Goal: Task Accomplishment & Management: Manage account settings

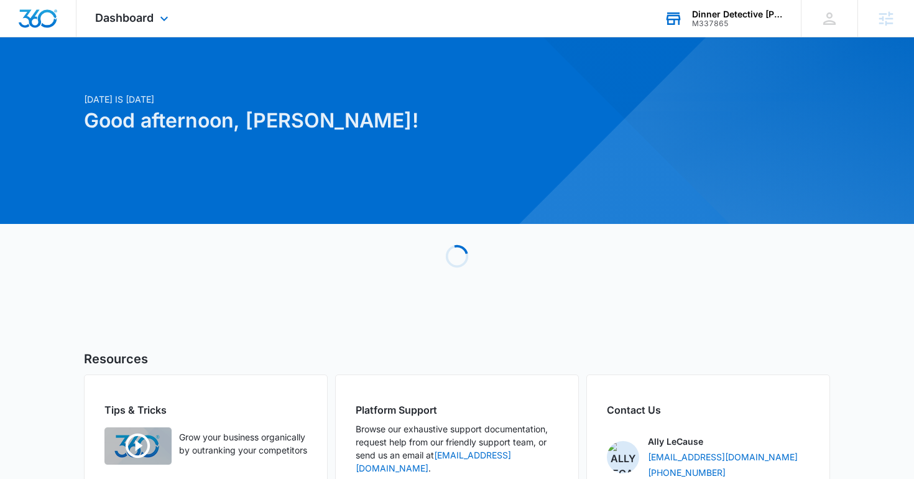
click at [697, 31] on div "Dinner Detective Carlsbad M337865 Your Accounts View All" at bounding box center [724, 18] width 156 height 37
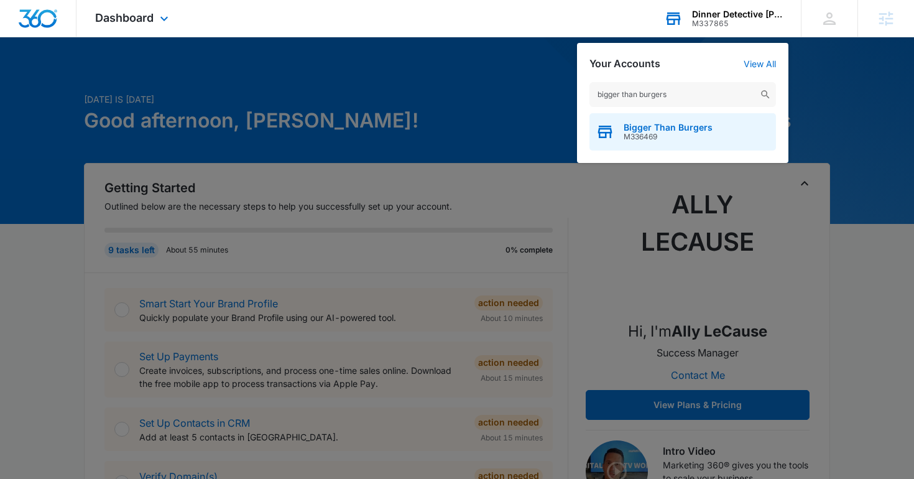
type input "bigger than burgers"
click at [650, 141] on div "Bigger Than Burgers M336469" at bounding box center [683, 131] width 187 height 37
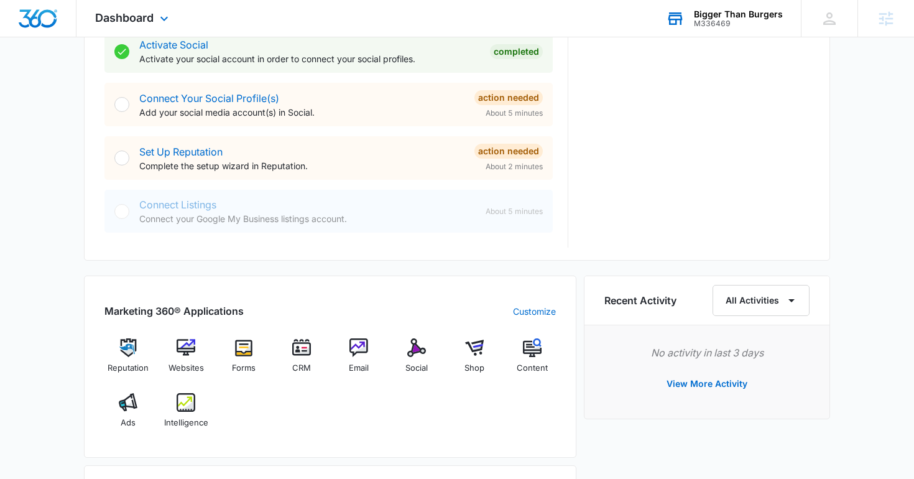
scroll to position [537, 0]
drag, startPoint x: 470, startPoint y: 328, endPoint x: 470, endPoint y: 353, distance: 24.9
click at [470, 332] on div "Marketing 360® Applications Customize Reputation Websites Forms CRM Email Socia…" at bounding box center [330, 366] width 493 height 182
click at [470, 353] on img at bounding box center [474, 347] width 19 height 19
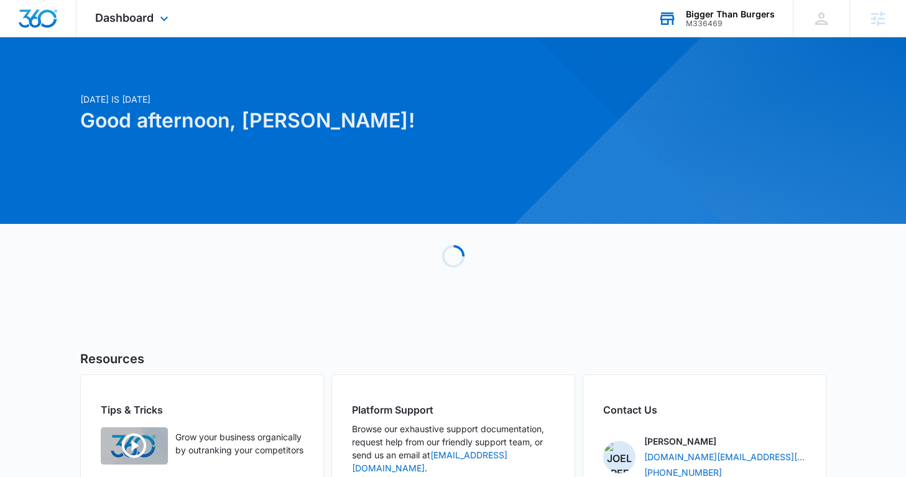
click at [653, 26] on div "Bigger Than Burgers M336469 Your Accounts View All" at bounding box center [716, 18] width 154 height 37
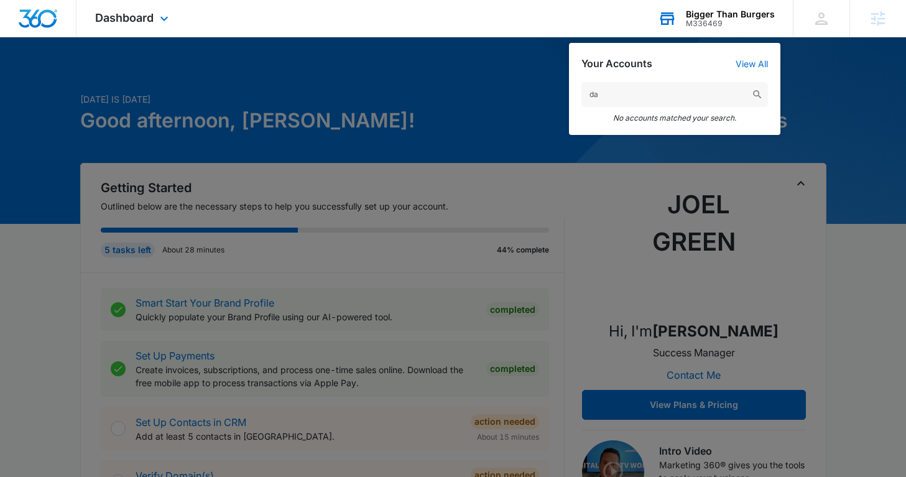
type input "d"
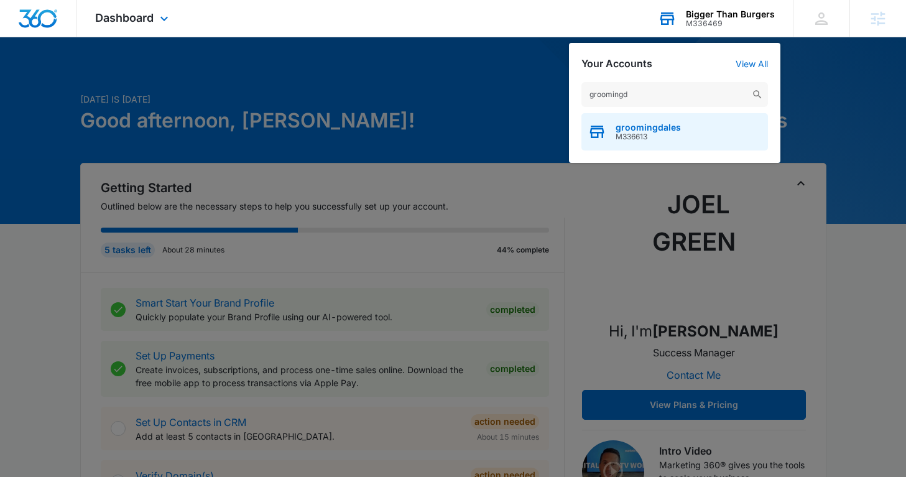
type input "groomingd"
click at [660, 147] on div "groomingdales M336613" at bounding box center [675, 131] width 187 height 37
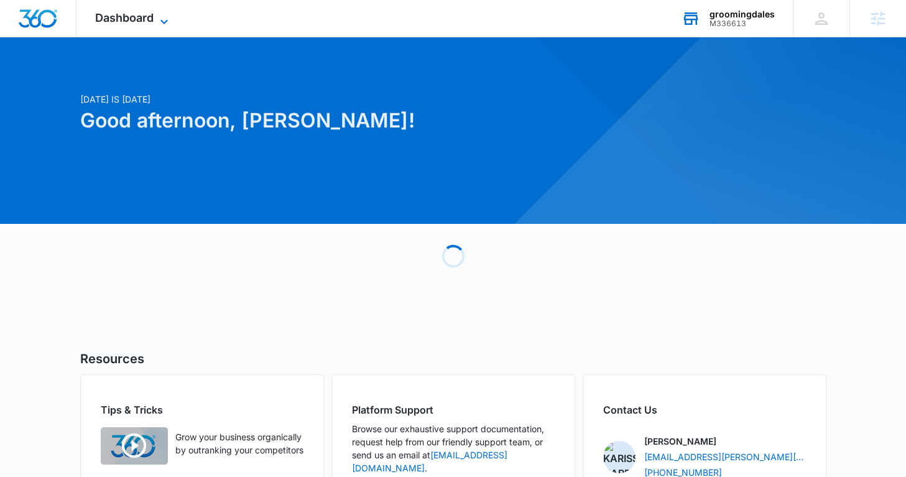
click at [121, 11] on span "Dashboard" at bounding box center [124, 17] width 58 height 13
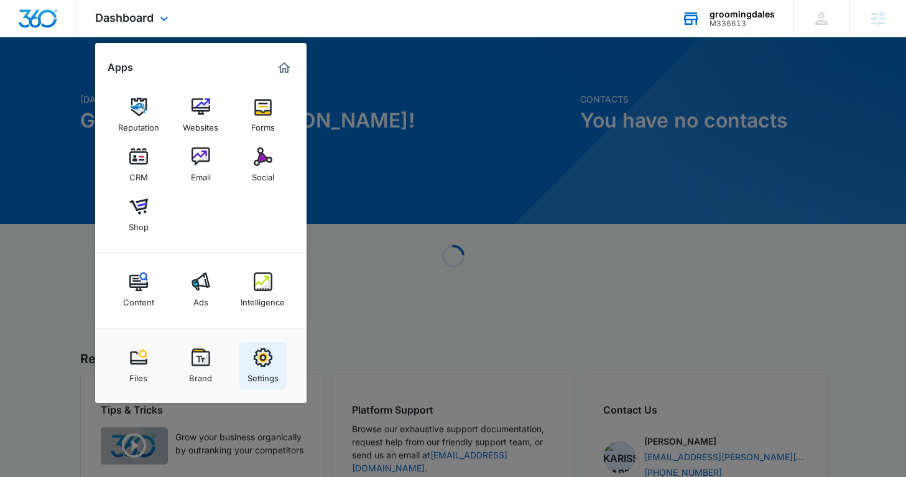
click at [262, 370] on div "Settings" at bounding box center [263, 375] width 31 height 16
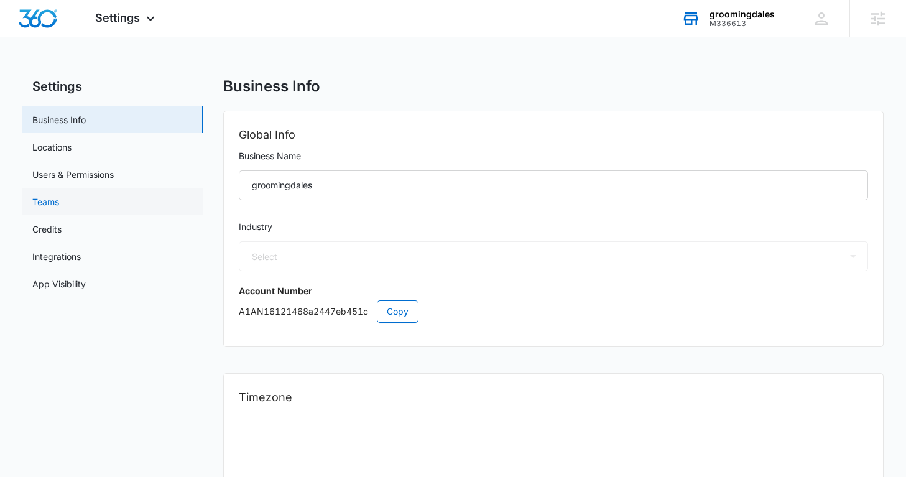
select select "52"
select select "CA"
select select "America/Toronto"
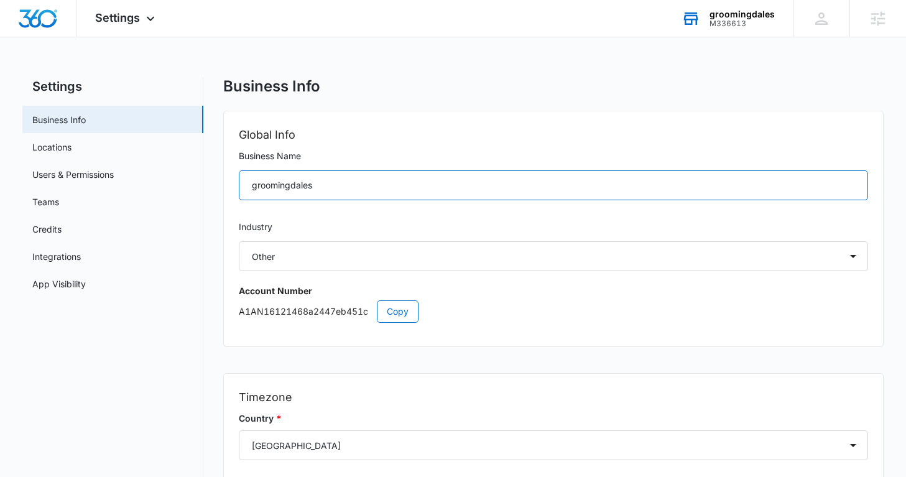
click at [292, 197] on input "groomingdales" at bounding box center [553, 185] width 629 height 30
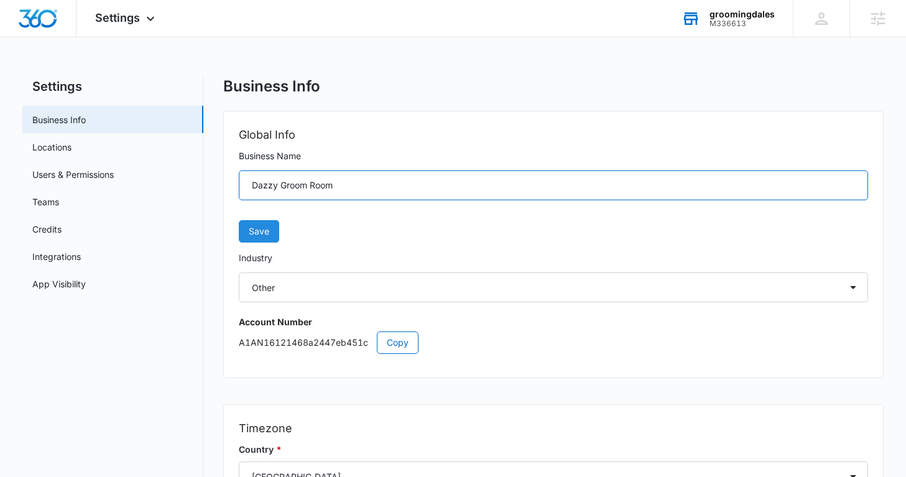
type input "Dazzy Groom Room"
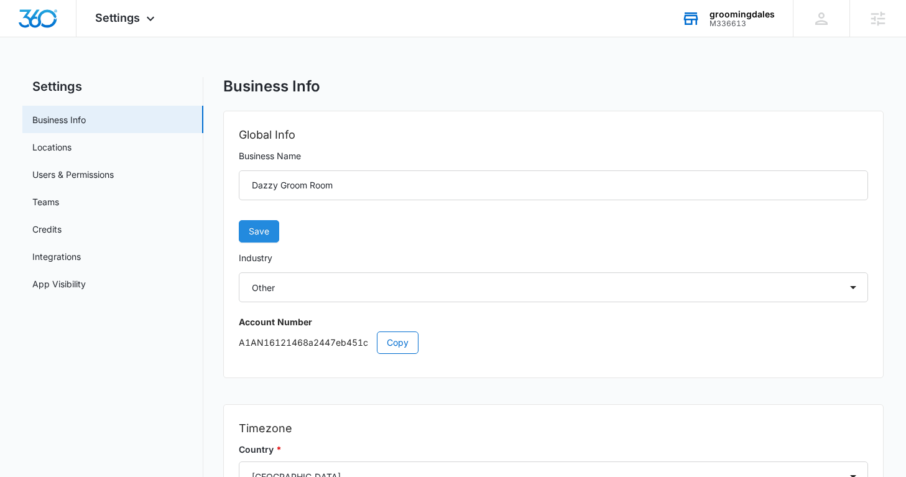
click at [254, 231] on span "Save" at bounding box center [259, 232] width 21 height 14
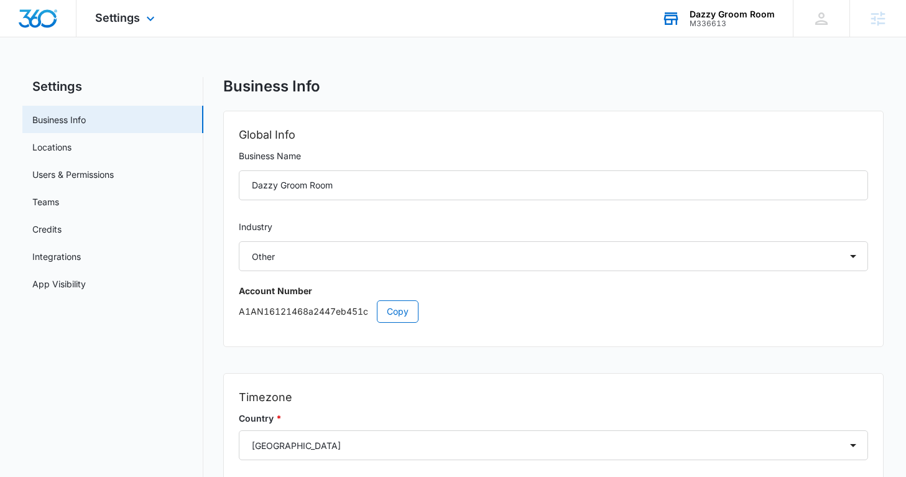
click at [45, 12] on img "Dashboard" at bounding box center [38, 18] width 40 height 19
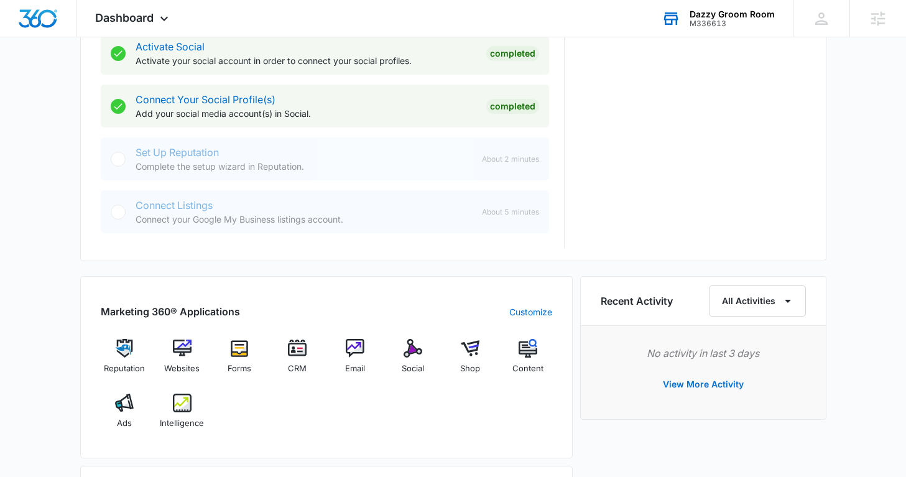
scroll to position [544, 0]
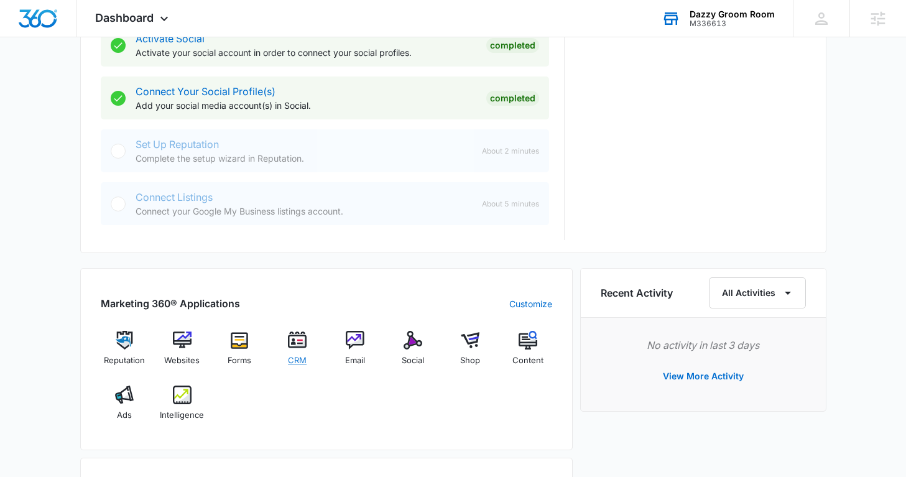
click at [302, 349] on img at bounding box center [297, 340] width 19 height 19
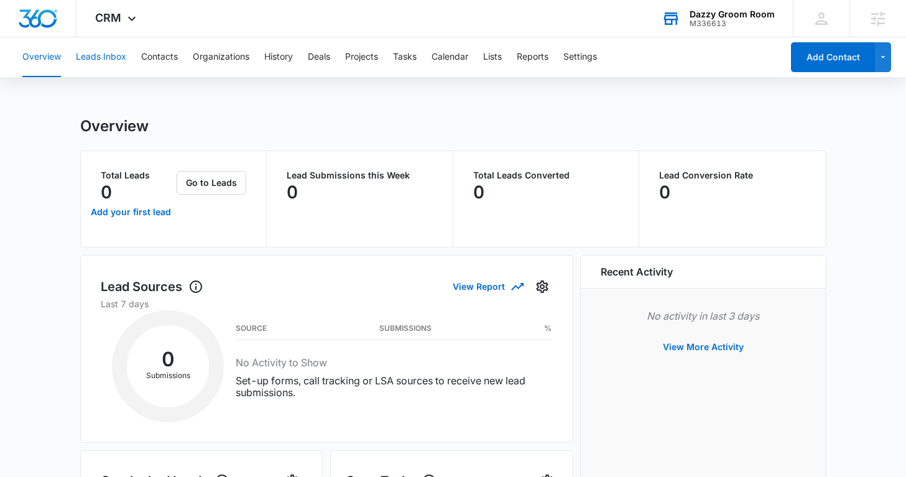
click at [98, 59] on button "Leads Inbox" at bounding box center [101, 57] width 50 height 40
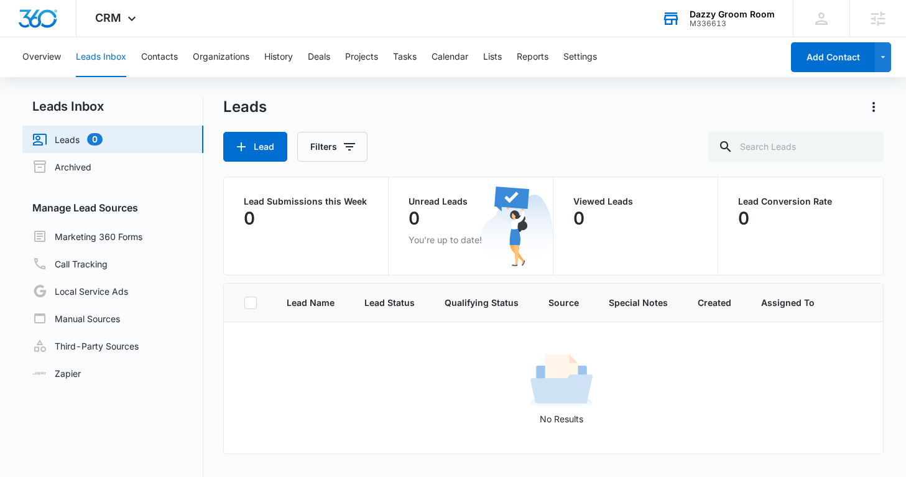
click at [668, 34] on div "Dazzy Groom Room M336613 Your Accounts View All" at bounding box center [718, 18] width 150 height 37
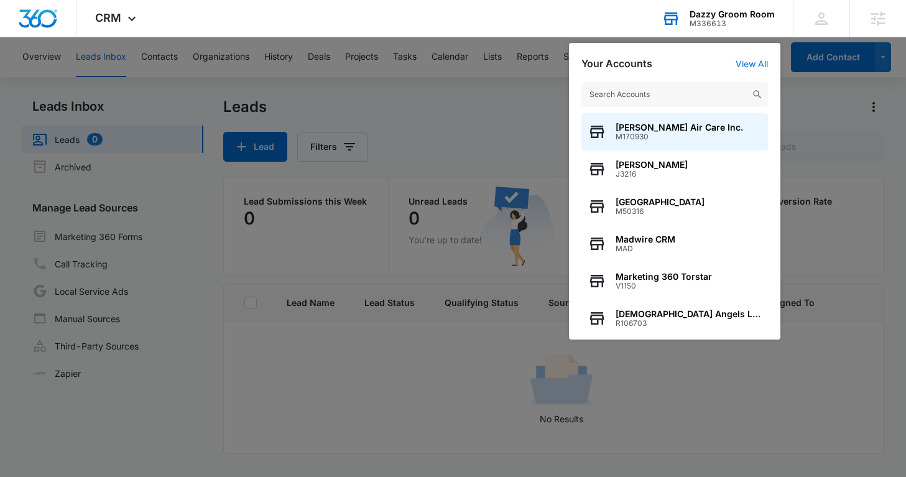
type input "d"
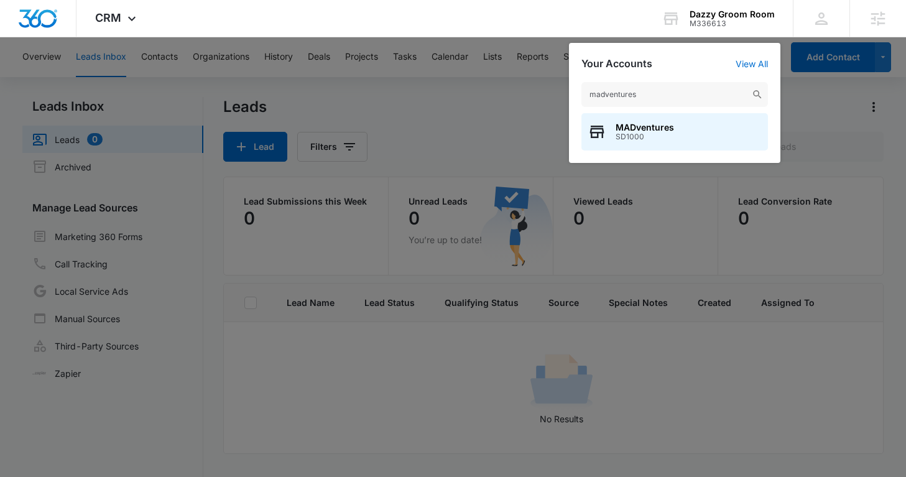
type input "madventures"
click at [498, 86] on div at bounding box center [453, 238] width 906 height 477
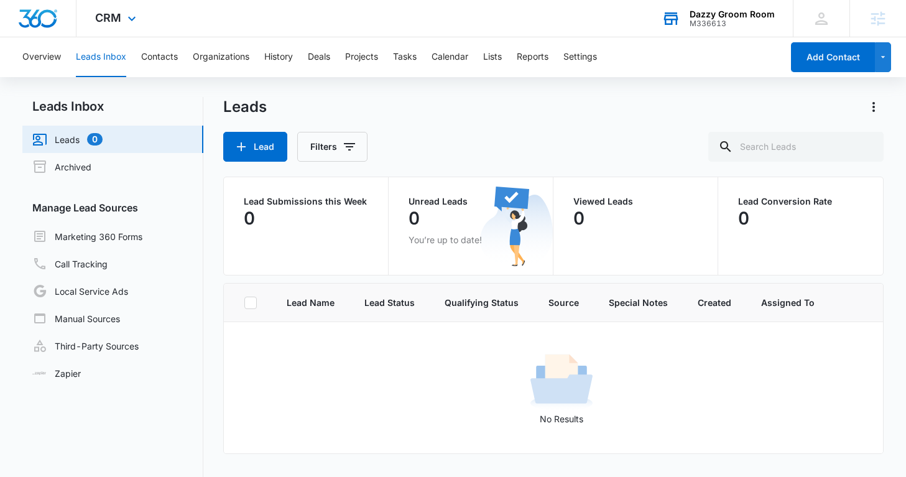
click at [697, 16] on div "Dazzy Groom Room" at bounding box center [732, 14] width 85 height 10
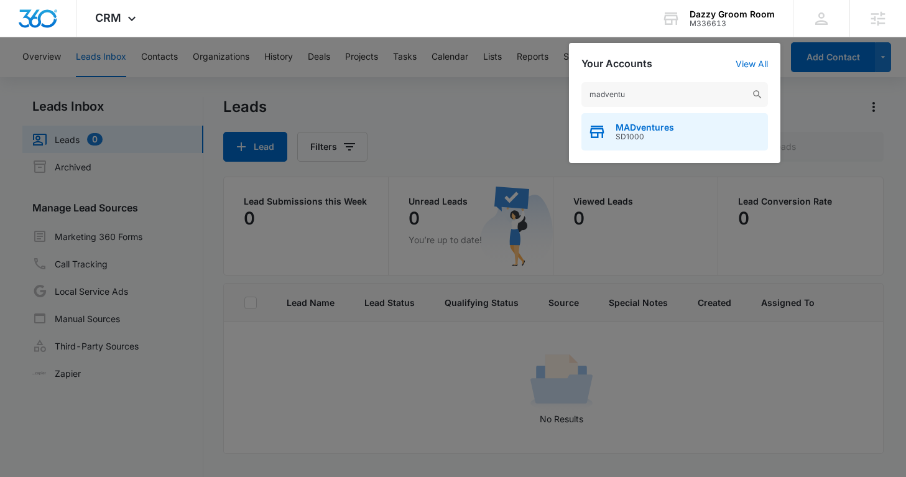
type input "madventu"
click at [616, 141] on span "SD1000" at bounding box center [645, 136] width 58 height 9
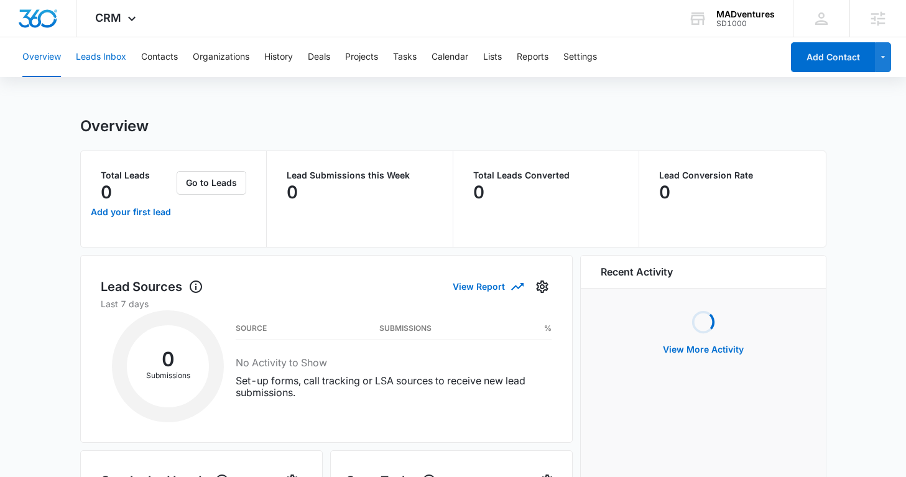
click at [107, 48] on button "Leads Inbox" at bounding box center [101, 57] width 50 height 40
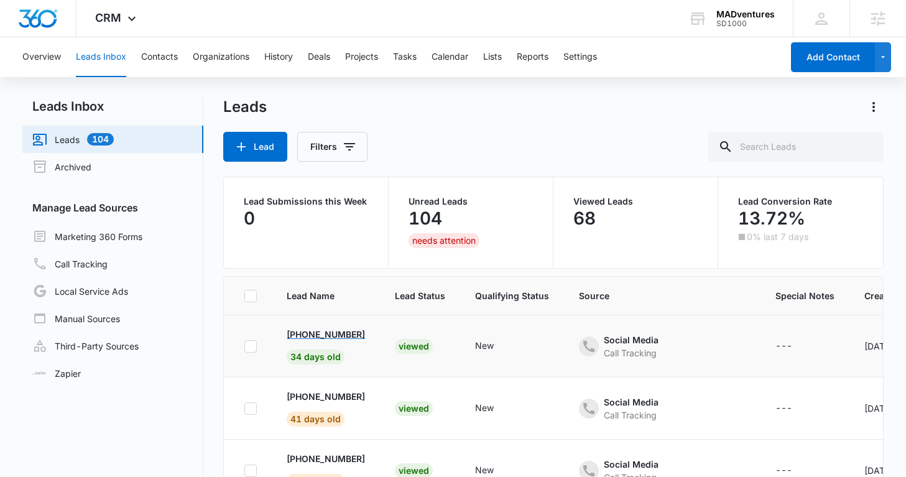
click at [326, 333] on p "+1 (877) 677-3678" at bounding box center [326, 334] width 78 height 13
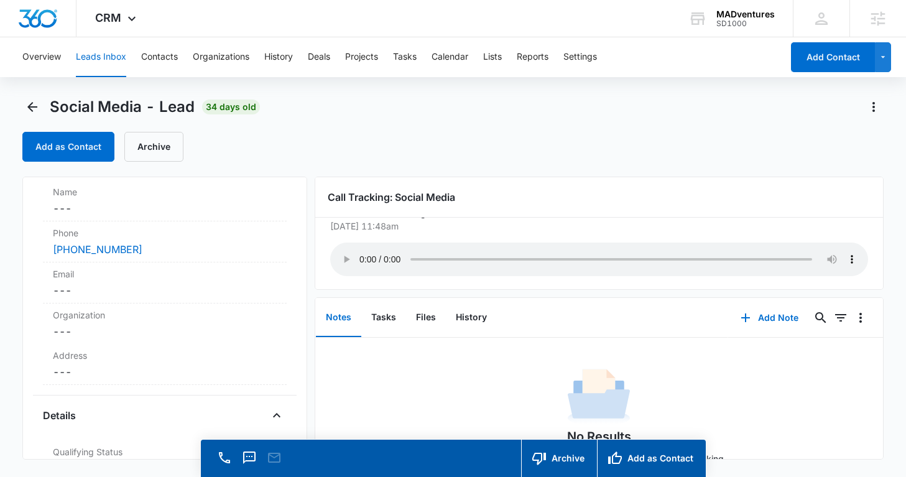
scroll to position [31, 0]
click at [406, 327] on button "Files" at bounding box center [426, 318] width 40 height 39
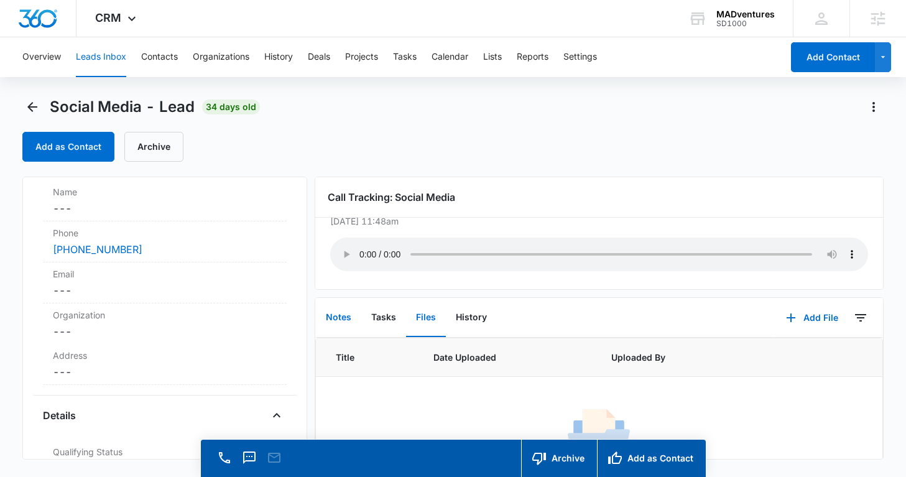
click at [351, 319] on button "Notes" at bounding box center [338, 318] width 45 height 39
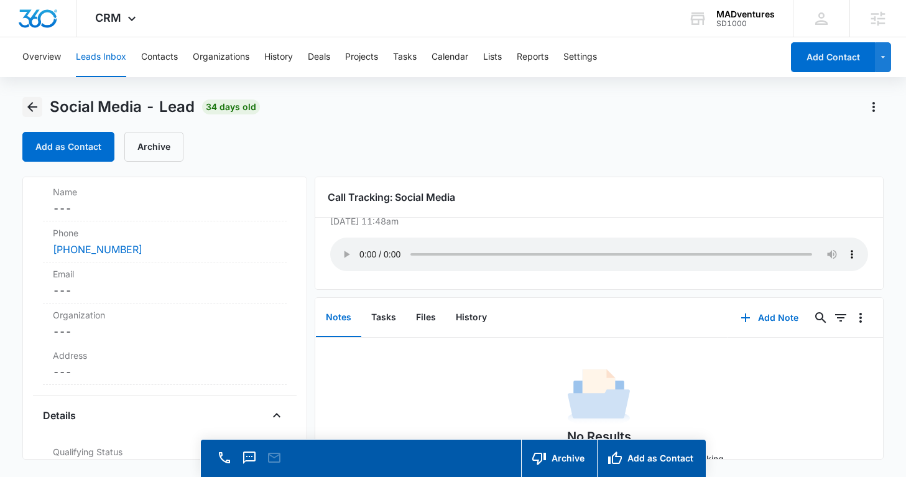
click at [37, 103] on icon "Back" at bounding box center [32, 107] width 15 height 15
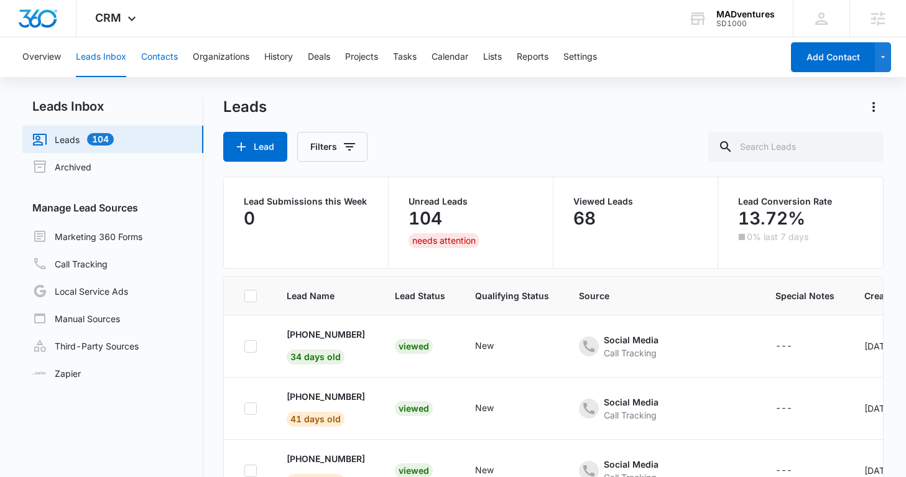
click at [157, 53] on button "Contacts" at bounding box center [159, 57] width 37 height 40
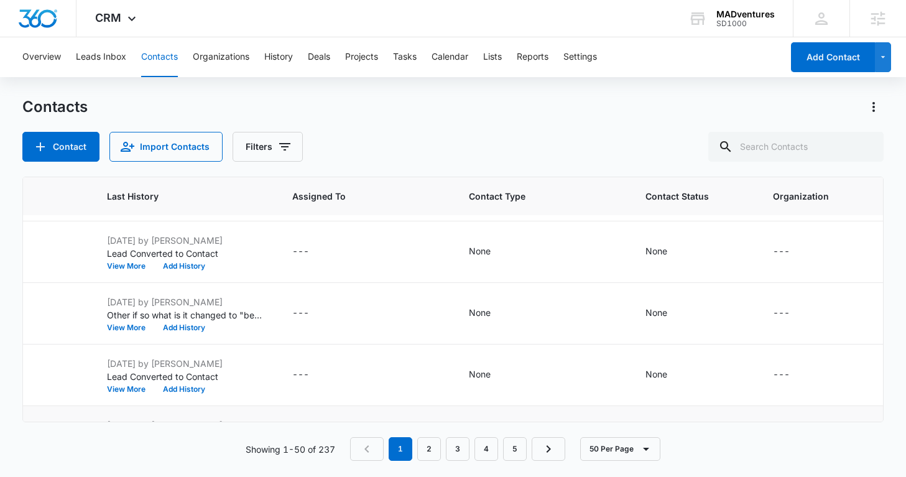
scroll to position [0, 536]
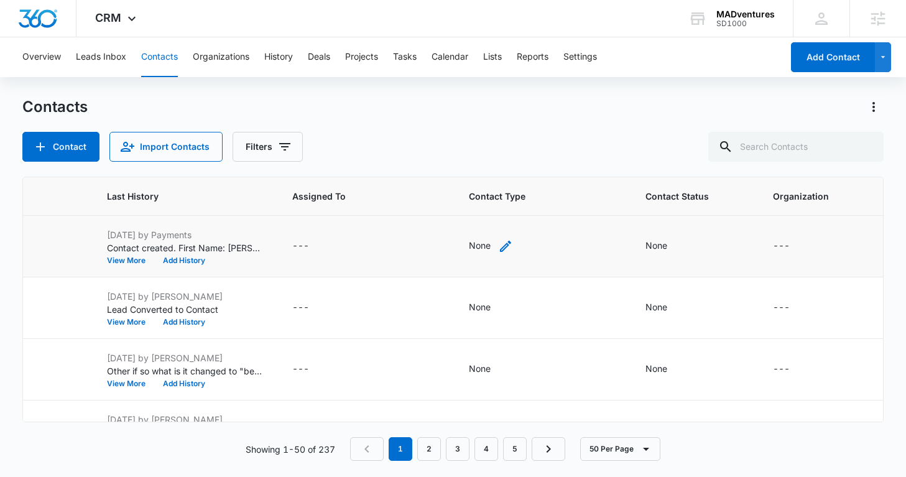
click at [498, 248] on icon "Contact Type - None - Select to Edit Field" at bounding box center [505, 246] width 15 height 15
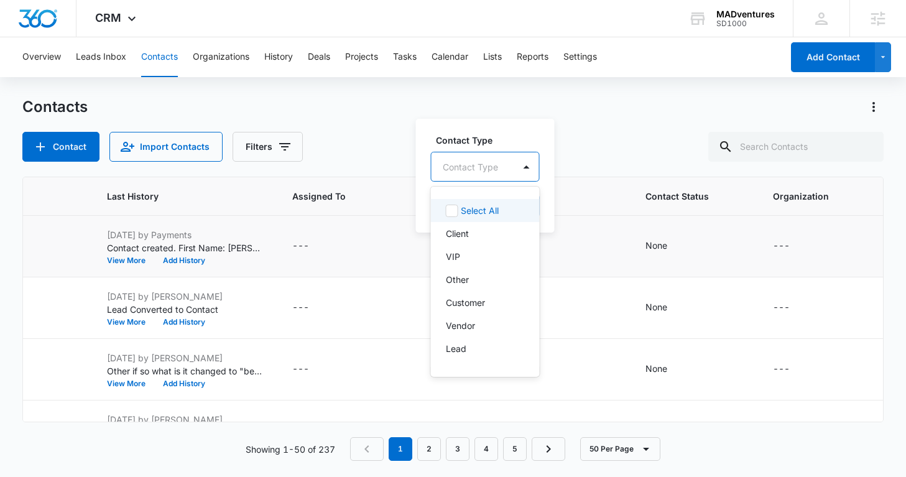
click at [503, 172] on div "Contact Type" at bounding box center [473, 167] width 83 height 28
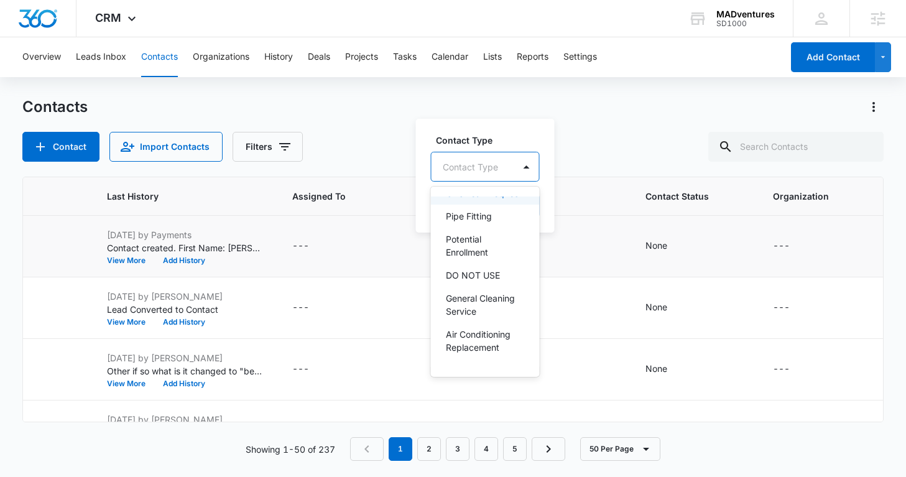
scroll to position [401, 0]
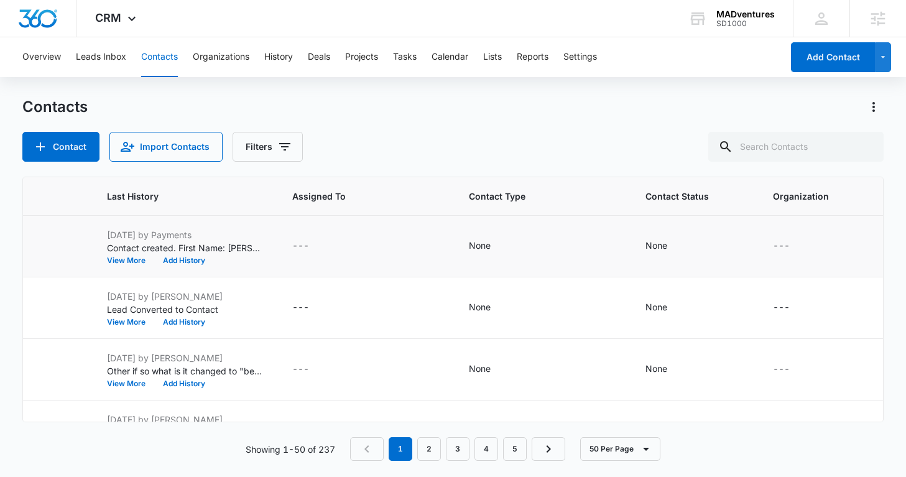
click at [598, 255] on td "None Cancel Save" at bounding box center [542, 247] width 177 height 62
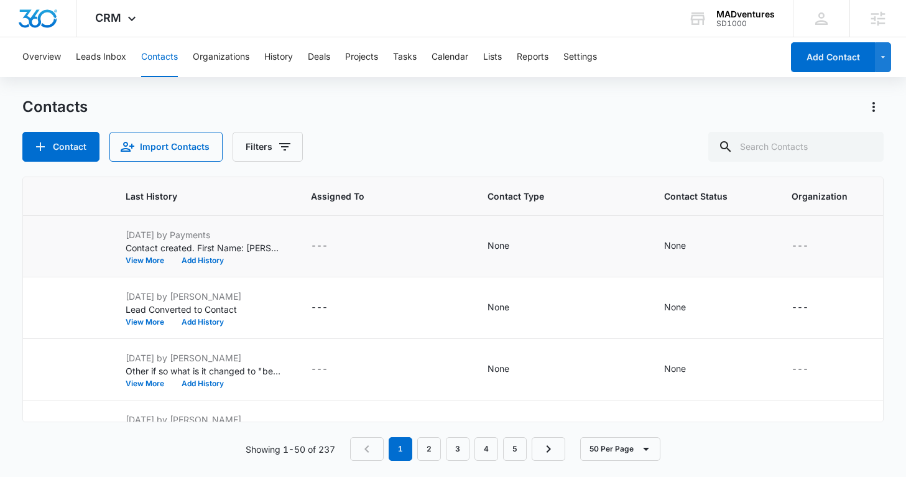
scroll to position [0, 521]
click at [593, 53] on button "Settings" at bounding box center [581, 57] width 34 height 40
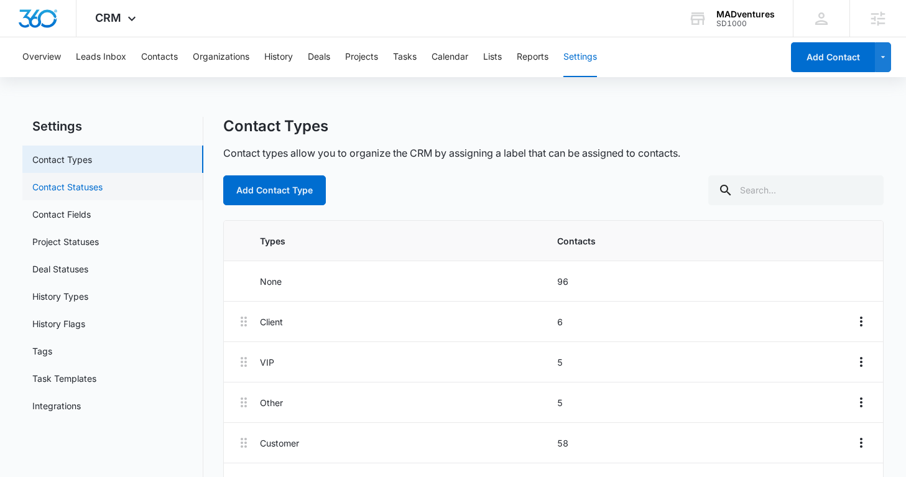
click at [77, 180] on link "Contact Statuses" at bounding box center [67, 186] width 70 height 13
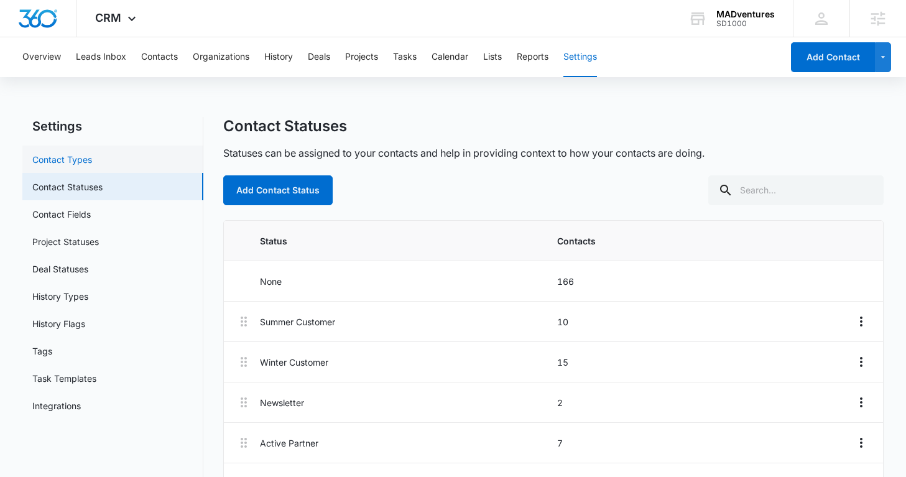
click at [92, 166] on link "Contact Types" at bounding box center [62, 159] width 60 height 13
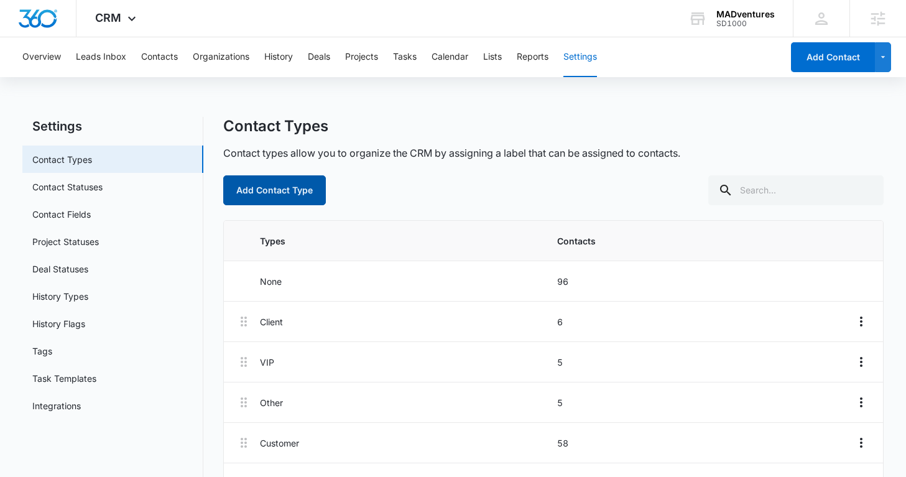
click at [248, 193] on button "Add Contact Type" at bounding box center [274, 190] width 103 height 30
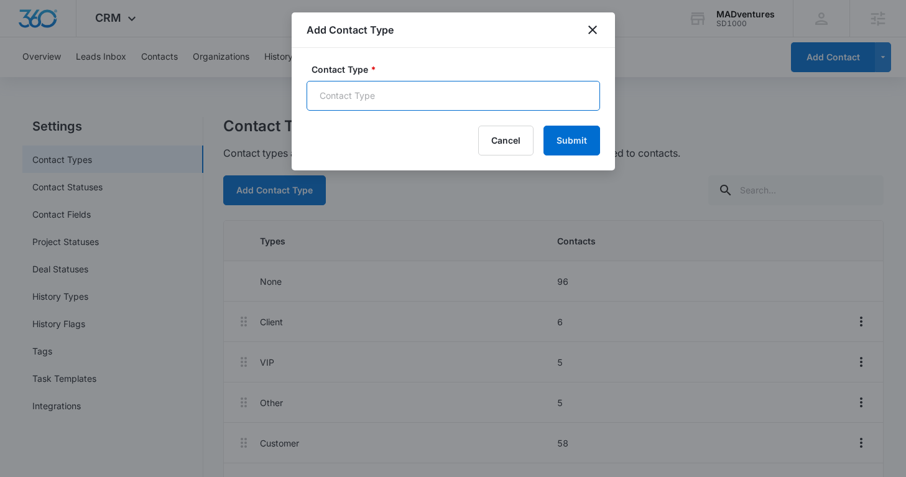
click at [358, 99] on input "Contact Type *" at bounding box center [454, 96] width 294 height 30
type input "Large Dog Breed"
click at [544, 126] on button "Submit" at bounding box center [572, 141] width 57 height 30
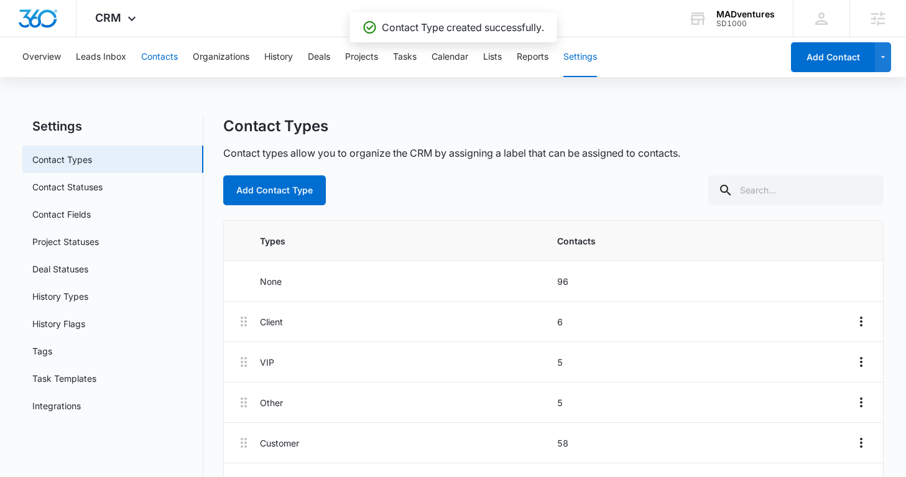
click at [164, 64] on button "Contacts" at bounding box center [159, 57] width 37 height 40
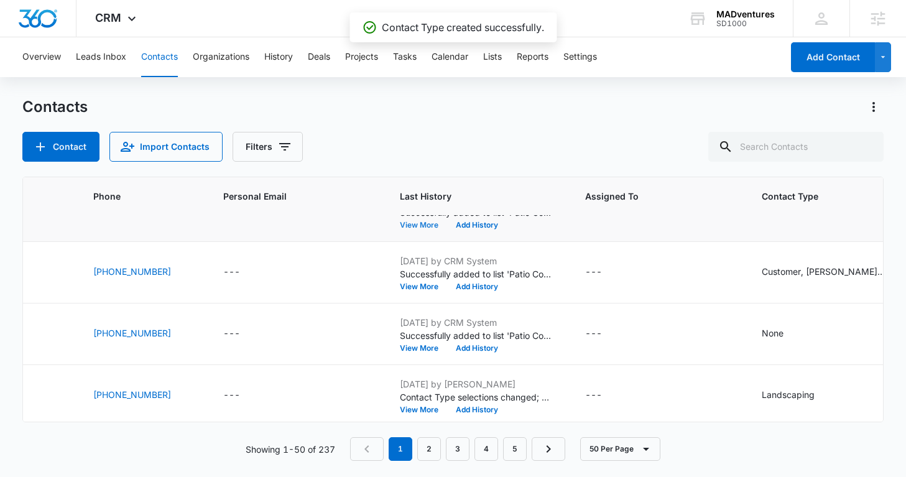
scroll to position [590, 311]
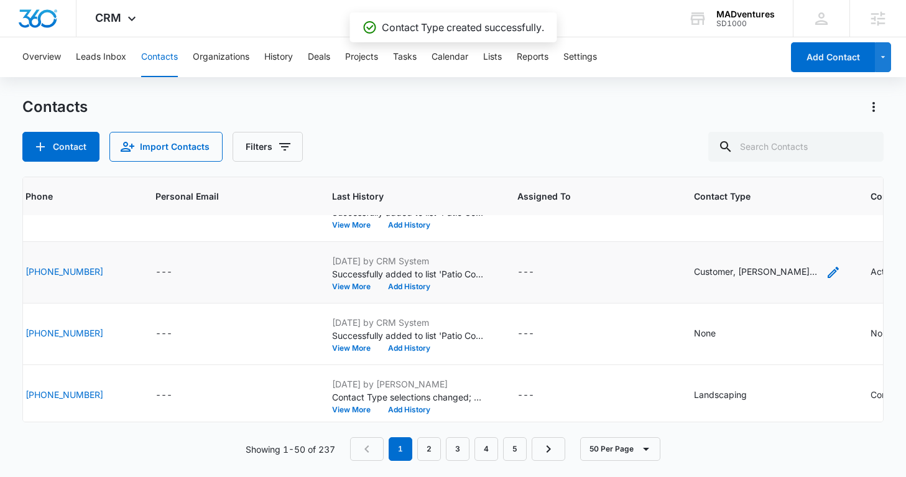
click at [736, 276] on div "Customer, Kevin's Customer, Payment Customer" at bounding box center [756, 271] width 124 height 13
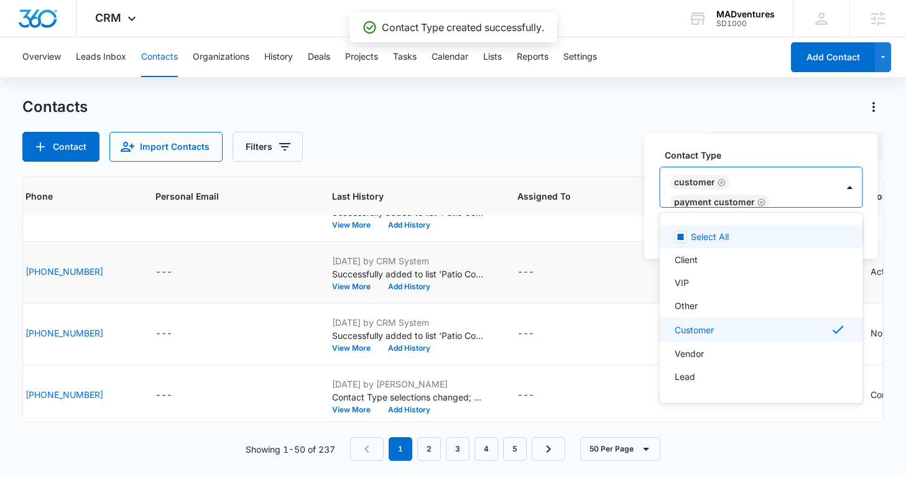
click at [712, 193] on div "Customer Payment Customer Kevin's Customer" at bounding box center [749, 187] width 177 height 40
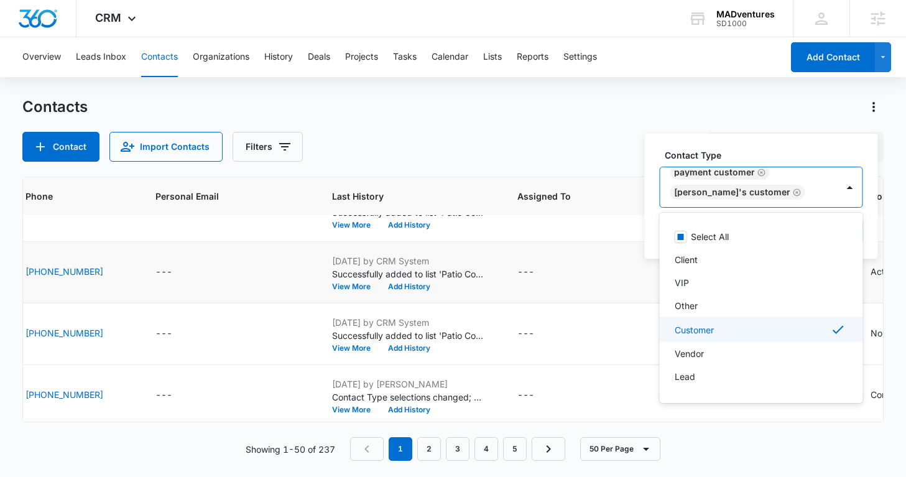
scroll to position [945, 0]
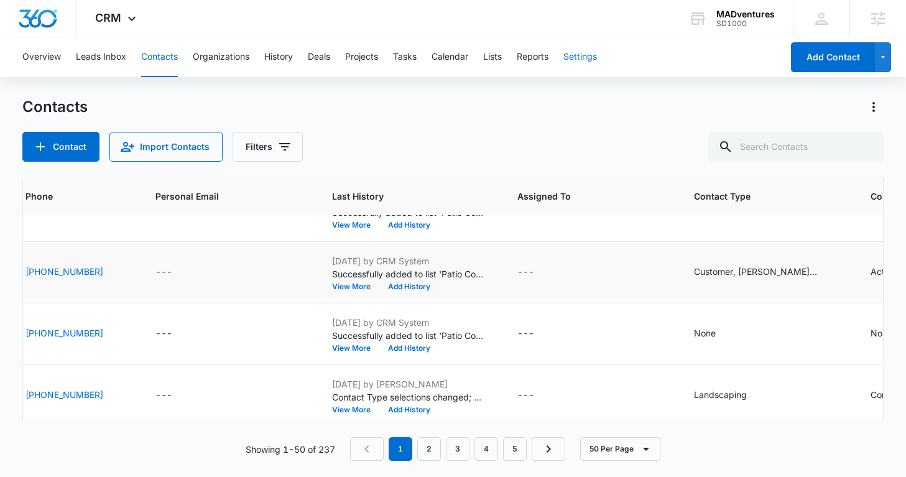
click at [581, 67] on button "Settings" at bounding box center [581, 57] width 34 height 40
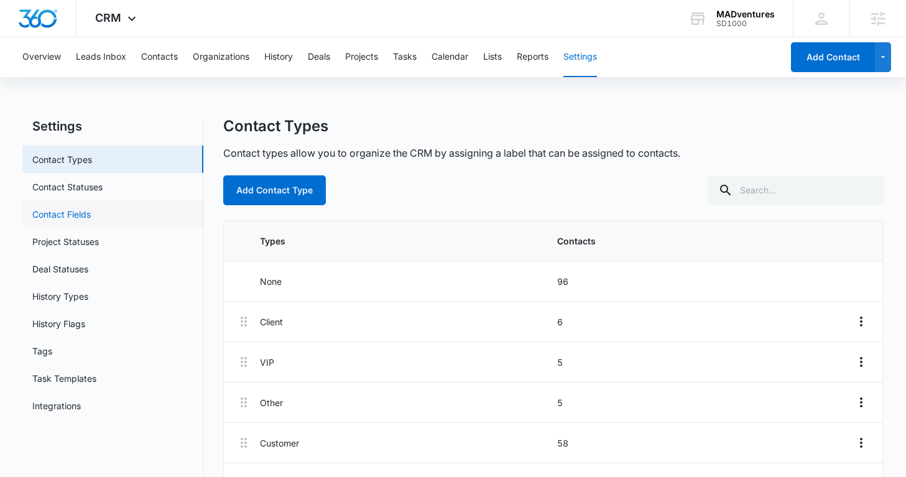
click at [91, 214] on link "Contact Fields" at bounding box center [61, 214] width 58 height 13
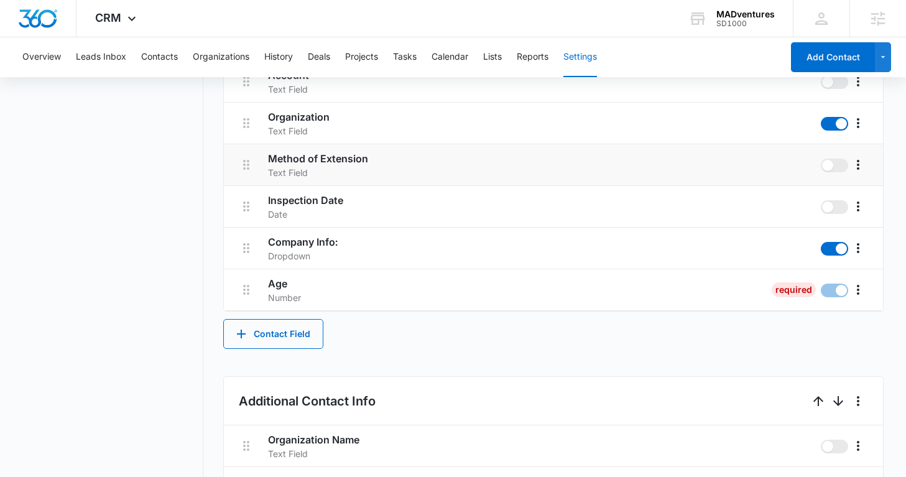
scroll to position [1342, 0]
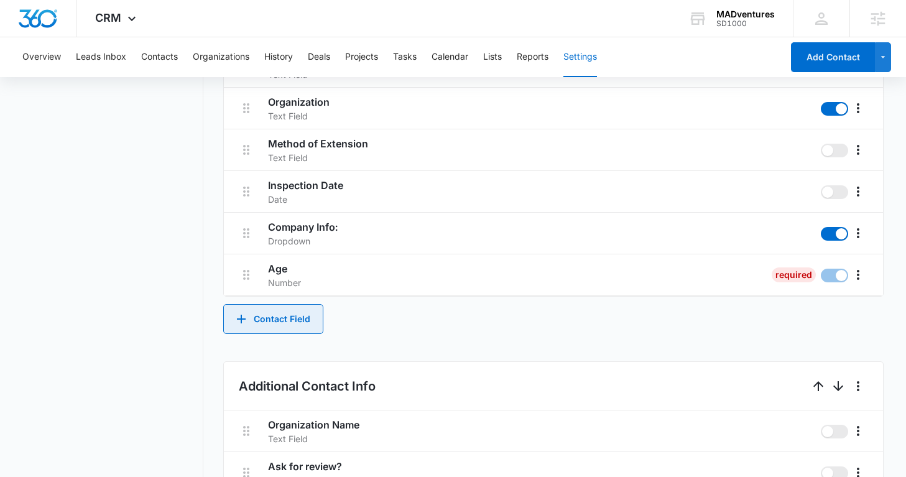
click at [278, 318] on button "Contact Field" at bounding box center [273, 319] width 100 height 30
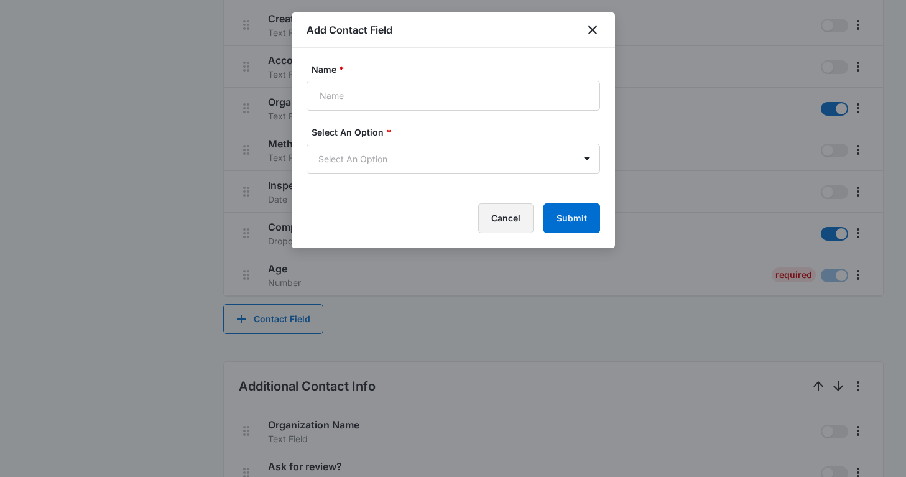
click at [491, 226] on button "Cancel" at bounding box center [505, 218] width 55 height 30
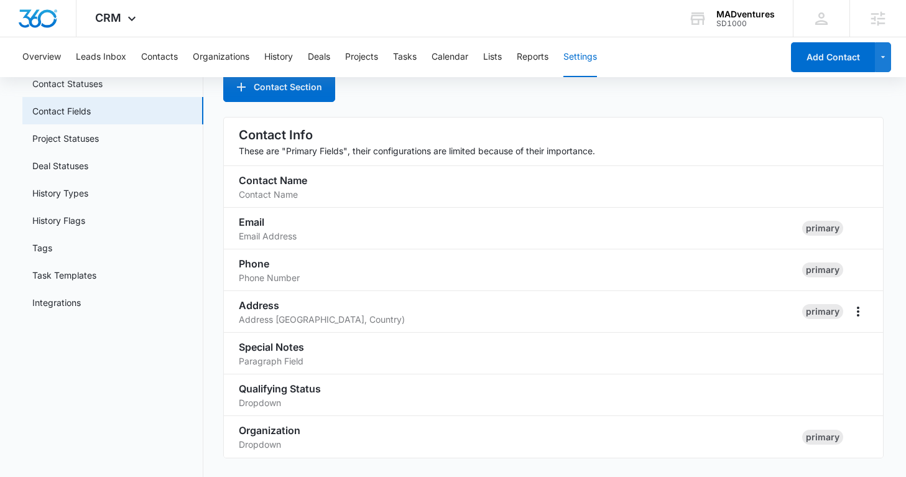
scroll to position [0, 0]
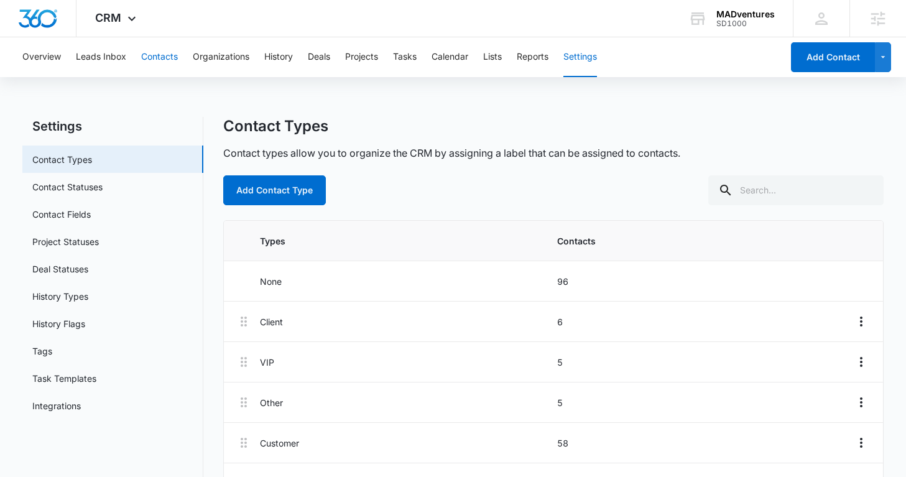
click at [168, 63] on button "Contacts" at bounding box center [159, 57] width 37 height 40
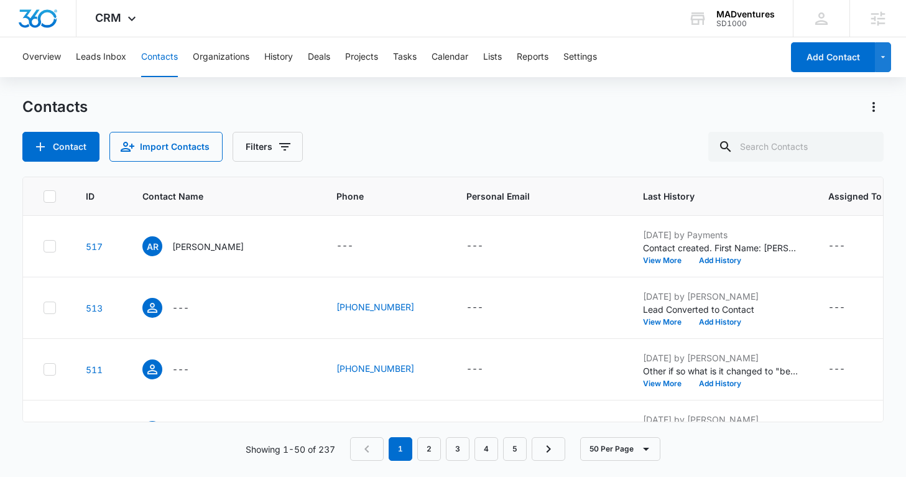
scroll to position [590, 0]
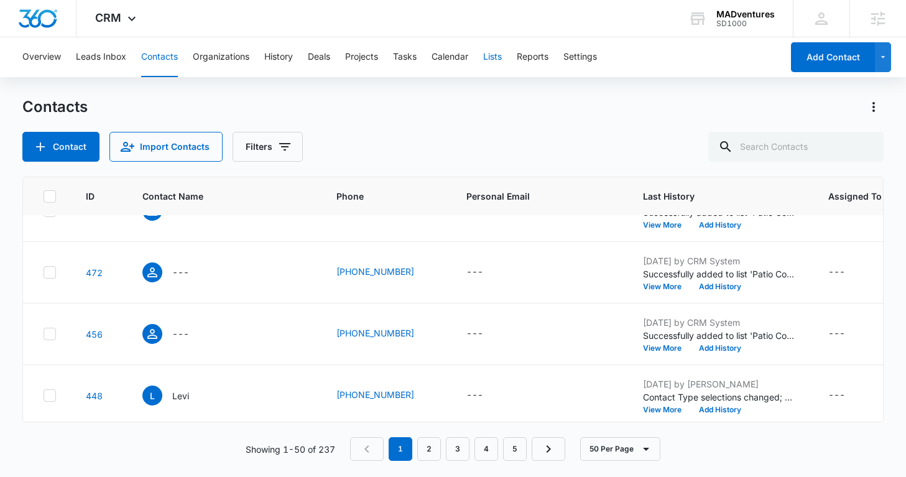
click at [499, 60] on button "Lists" at bounding box center [492, 57] width 19 height 40
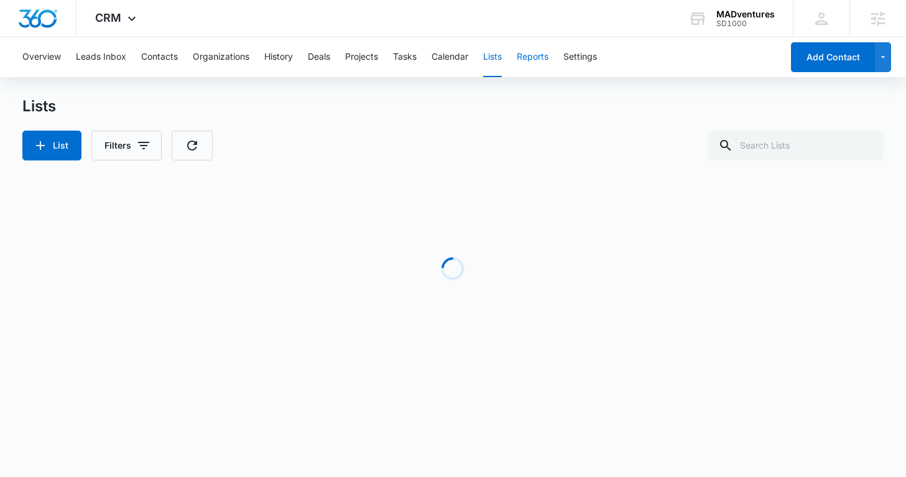
click at [542, 65] on button "Reports" at bounding box center [533, 57] width 32 height 40
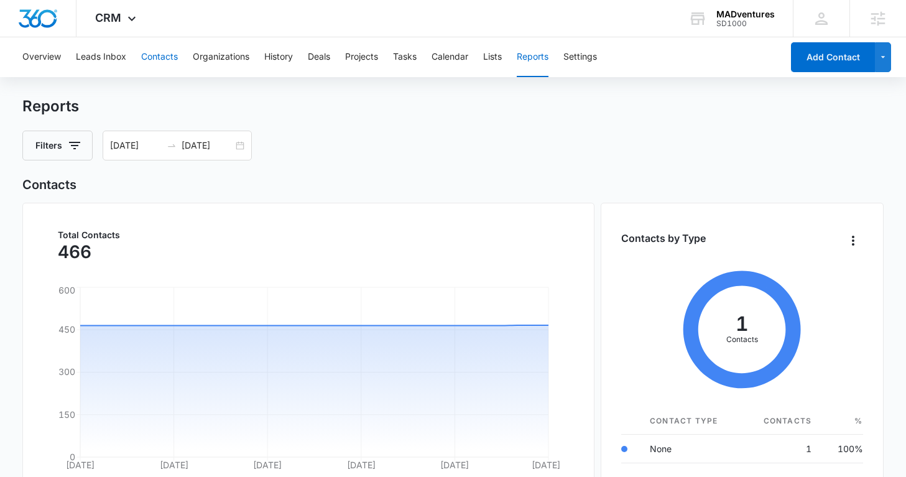
click at [164, 58] on button "Contacts" at bounding box center [159, 57] width 37 height 40
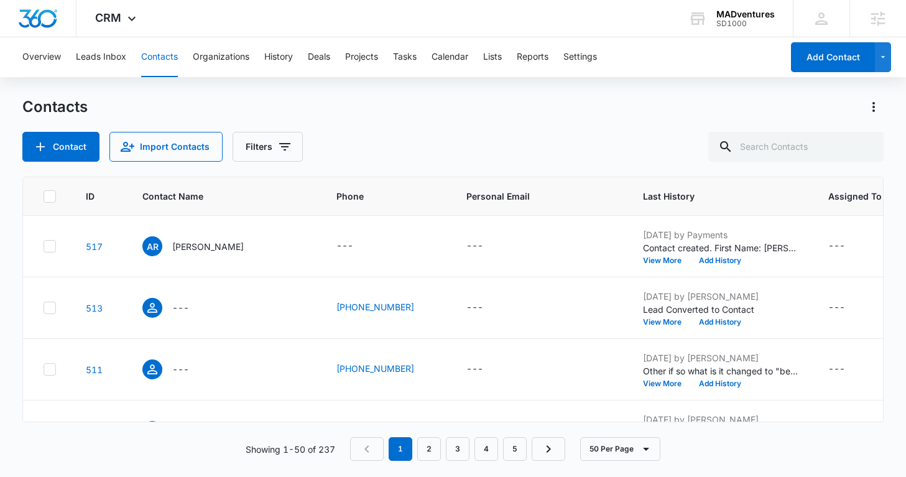
scroll to position [590, 0]
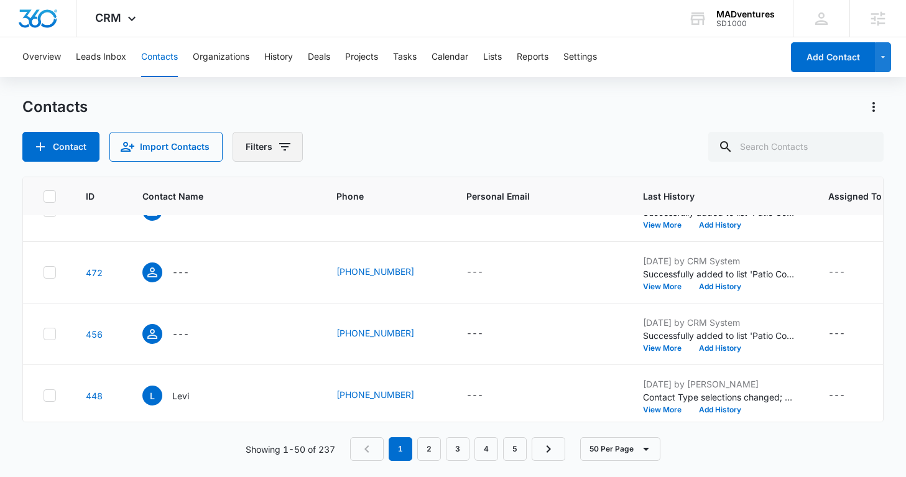
click at [284, 148] on icon "Filters" at bounding box center [284, 146] width 15 height 15
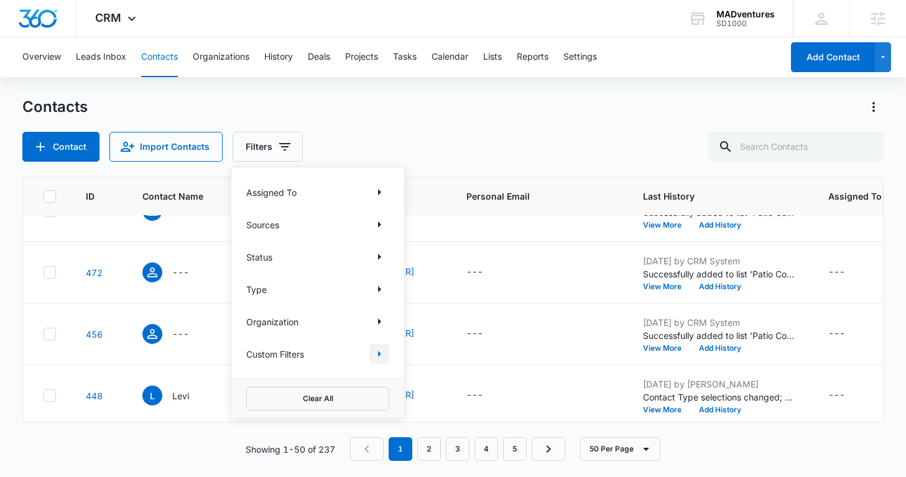
click at [378, 353] on icon "Show Custom Filters filters" at bounding box center [379, 354] width 3 height 6
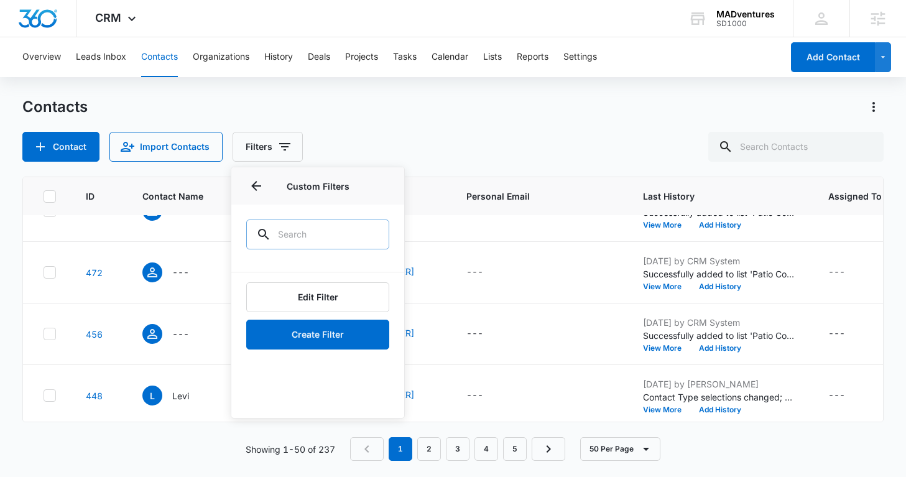
click at [325, 239] on input "text" at bounding box center [317, 235] width 143 height 30
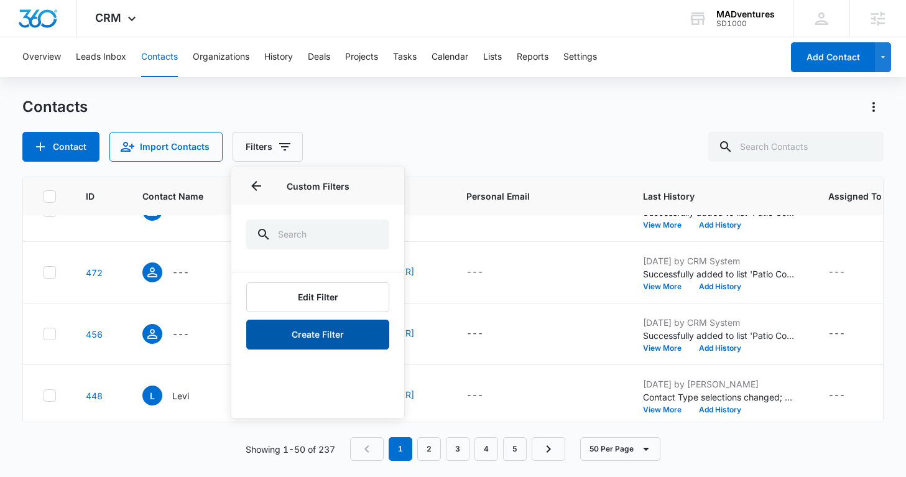
click at [335, 342] on button "Create Filter" at bounding box center [317, 335] width 143 height 30
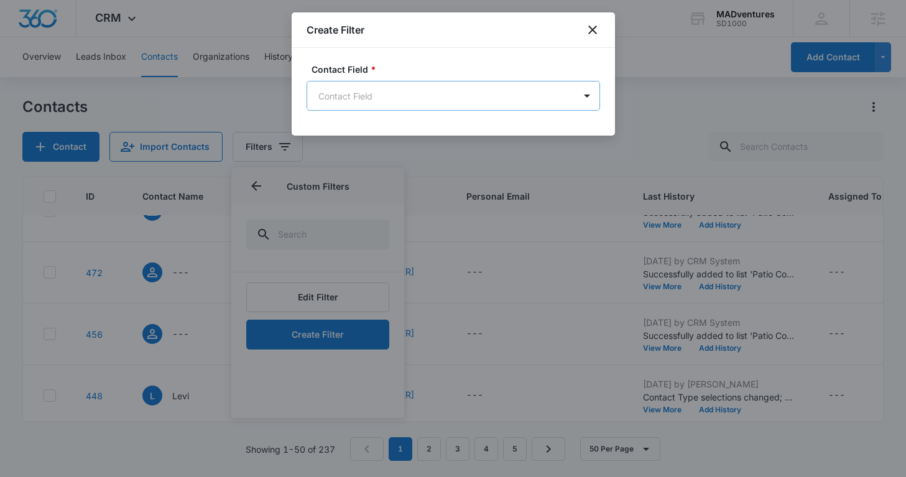
click at [390, 93] on body "CRM Apps Reputation Websites Forms CRM Email Social Shop Content Ads Intelligen…" at bounding box center [453, 238] width 906 height 477
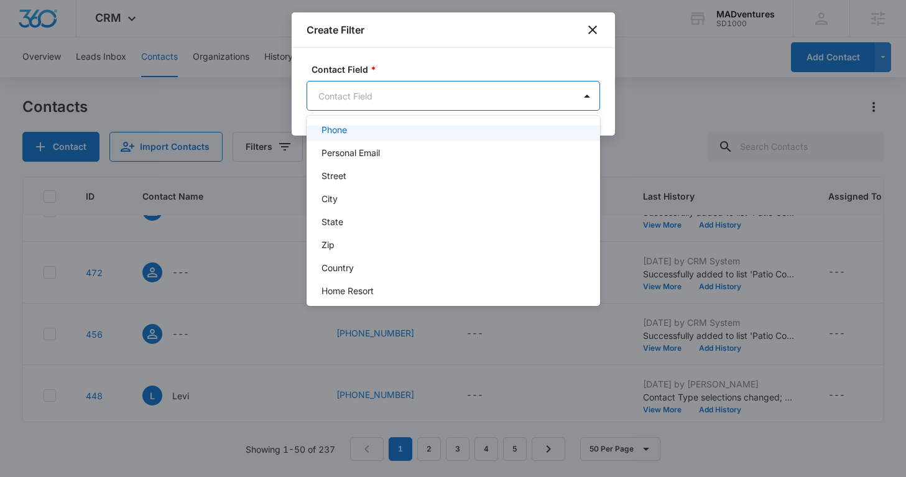
scroll to position [264, 0]
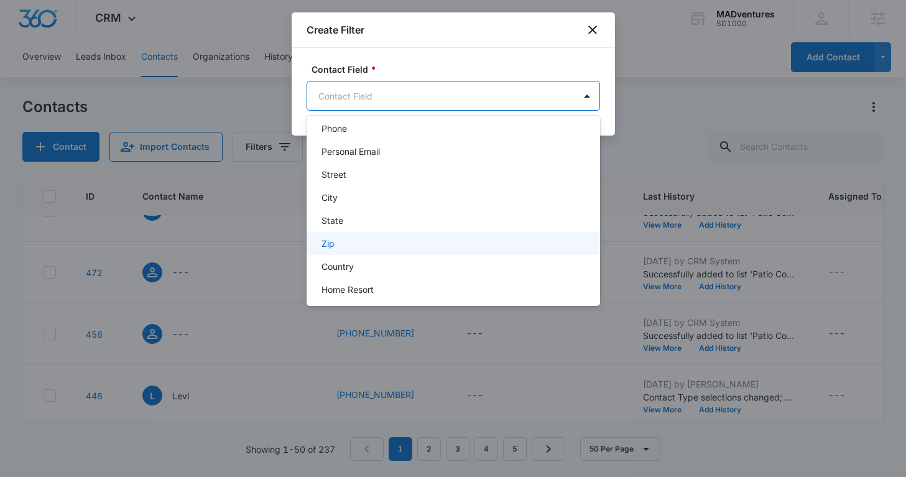
click at [361, 245] on div "Zip" at bounding box center [452, 243] width 261 height 13
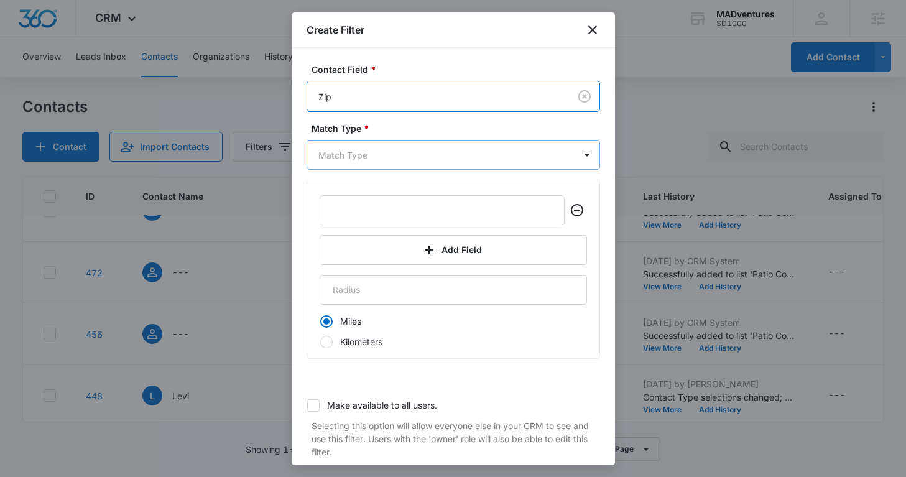
click at [360, 154] on body "CRM Apps Reputation Websites Forms CRM Email Social Shop Content Ads Intelligen…" at bounding box center [453, 238] width 906 height 477
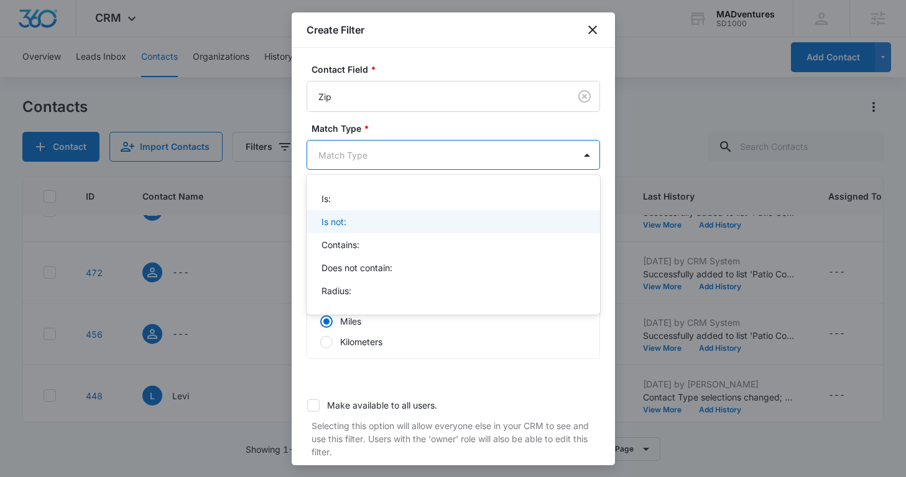
click at [351, 211] on div "Is not:" at bounding box center [454, 221] width 294 height 23
click at [345, 156] on body "CRM Apps Reputation Websites Forms CRM Email Social Shop Content Ads Intelligen…" at bounding box center [453, 238] width 906 height 477
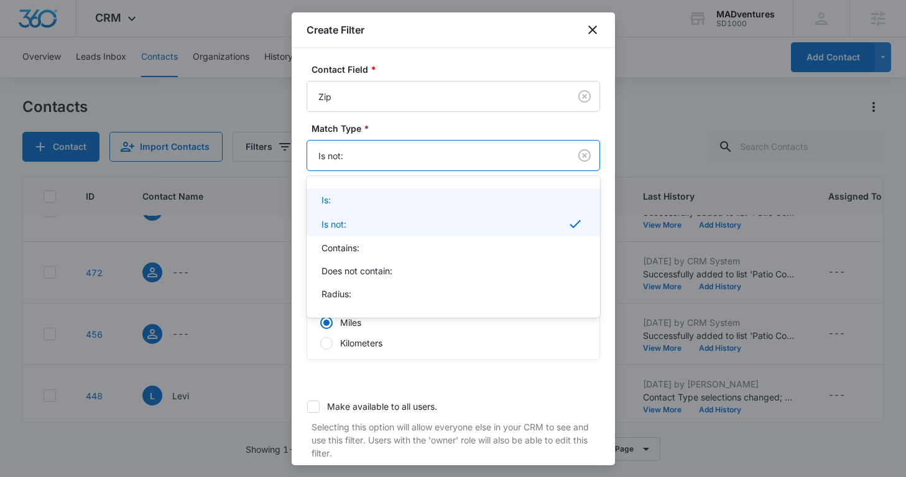
click at [338, 197] on div "Is:" at bounding box center [452, 199] width 261 height 13
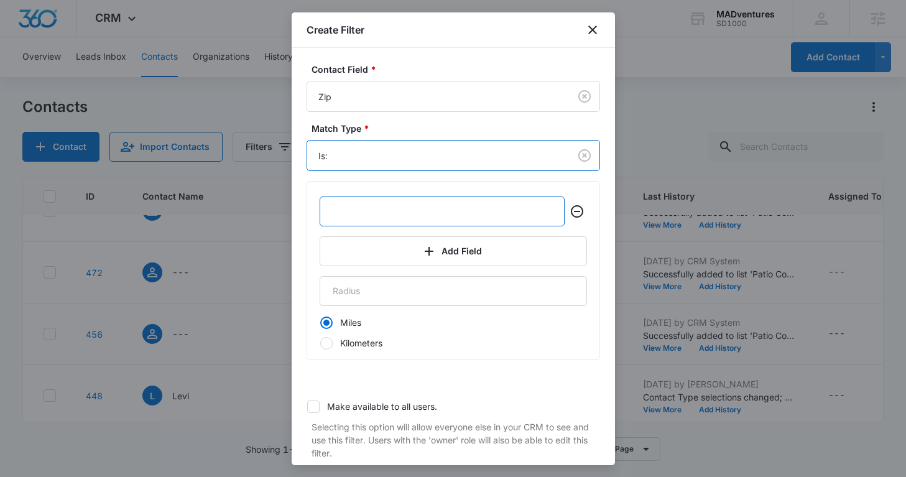
click at [383, 213] on input "text" at bounding box center [442, 212] width 245 height 30
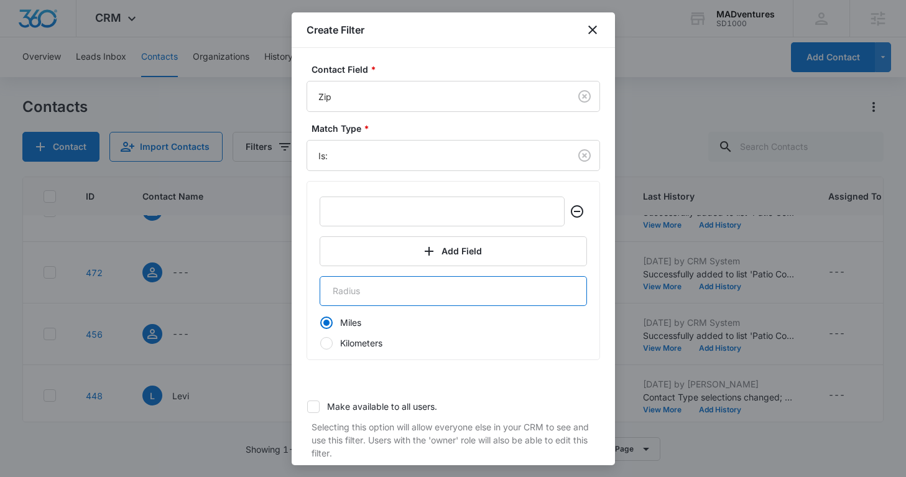
click at [364, 296] on input "number" at bounding box center [453, 291] width 267 height 30
click at [570, 284] on input "1" at bounding box center [453, 291] width 267 height 30
click at [570, 284] on input "2" at bounding box center [453, 291] width 267 height 30
click at [570, 284] on input "3" at bounding box center [453, 291] width 267 height 30
click at [570, 284] on input "4" at bounding box center [453, 291] width 267 height 30
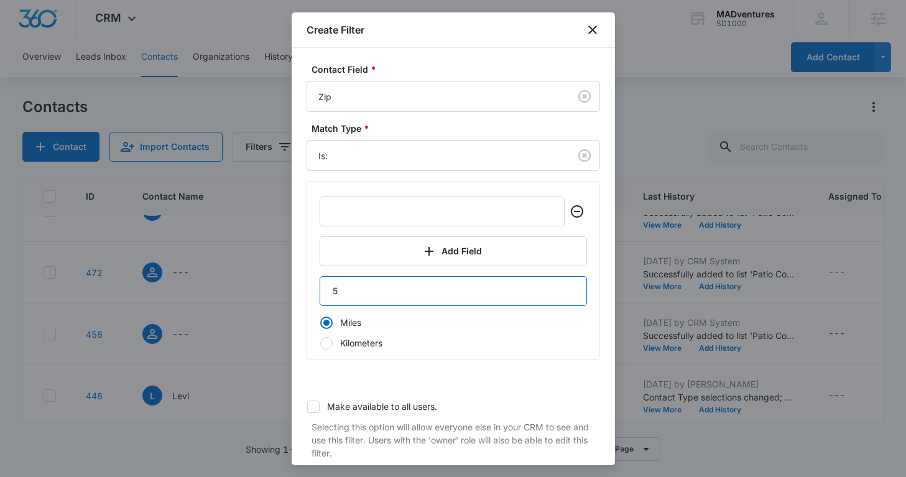
type input "5"
click at [570, 284] on input "5" at bounding box center [453, 291] width 267 height 30
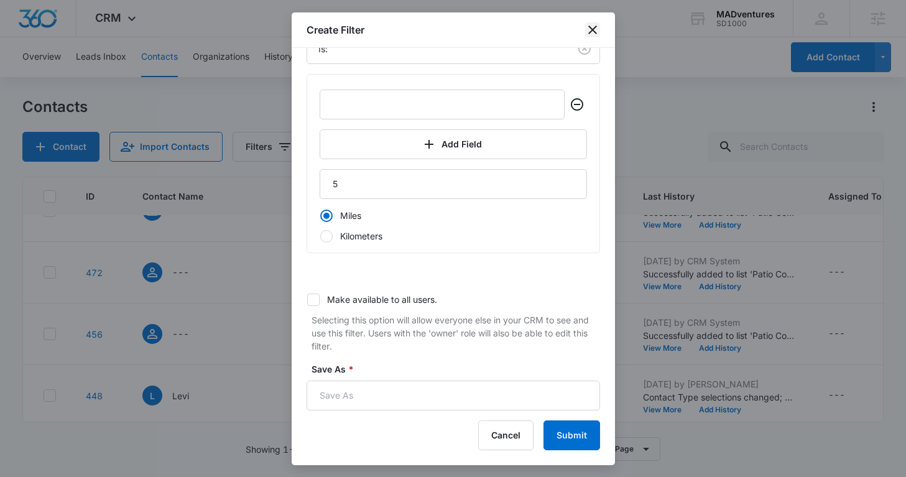
click at [593, 29] on icon "close" at bounding box center [592, 29] width 15 height 15
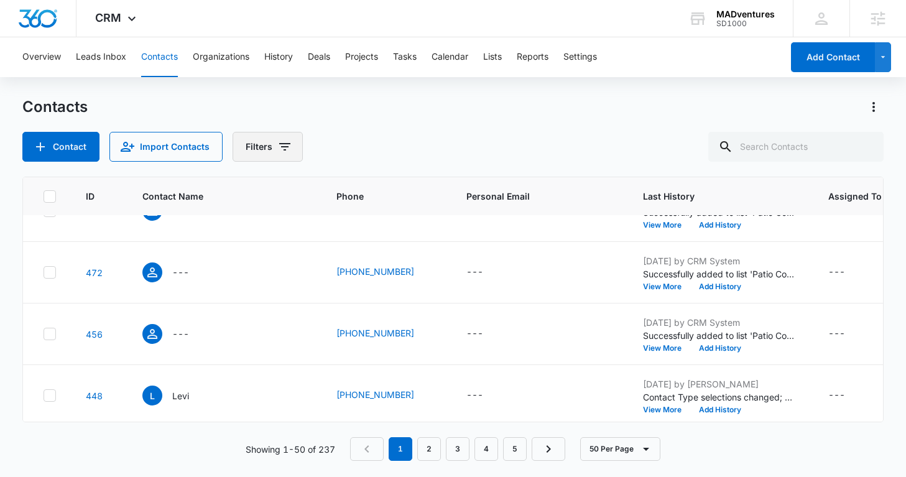
click at [262, 141] on button "Filters" at bounding box center [268, 147] width 70 height 30
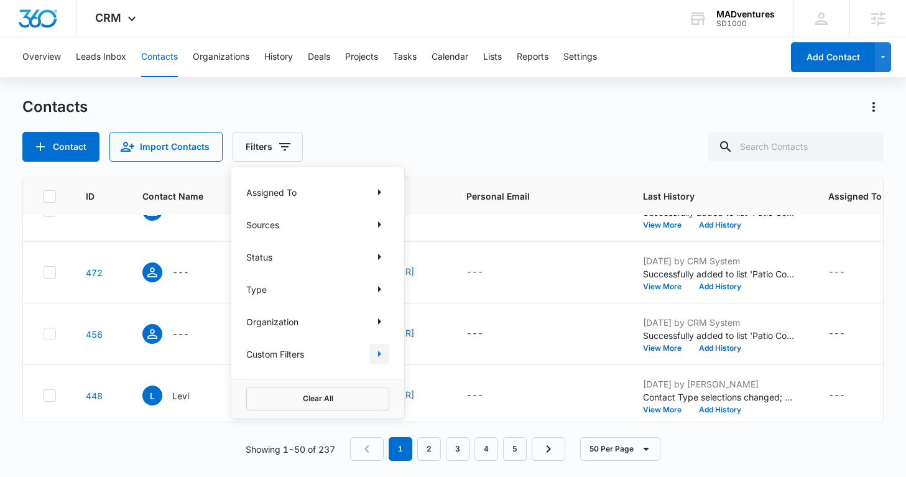
click at [384, 354] on icon "Show Custom Filters filters" at bounding box center [379, 353] width 15 height 15
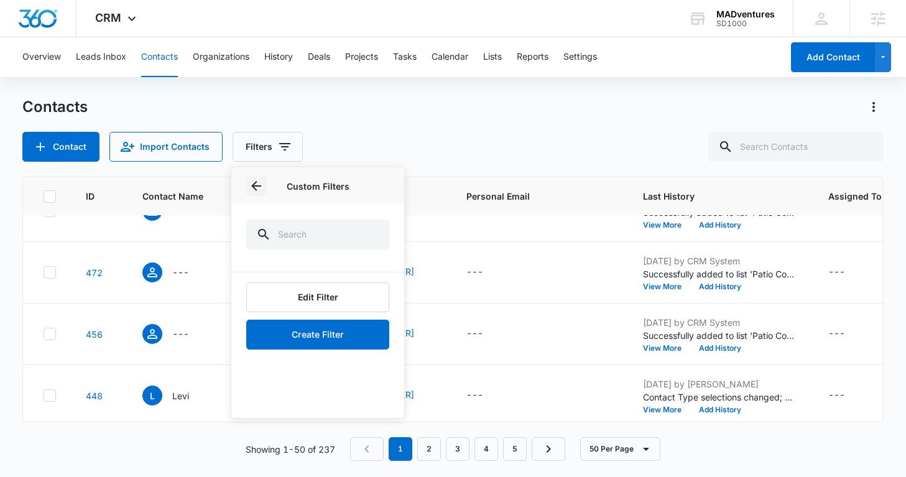
click at [261, 185] on icon "Back" at bounding box center [256, 186] width 15 height 15
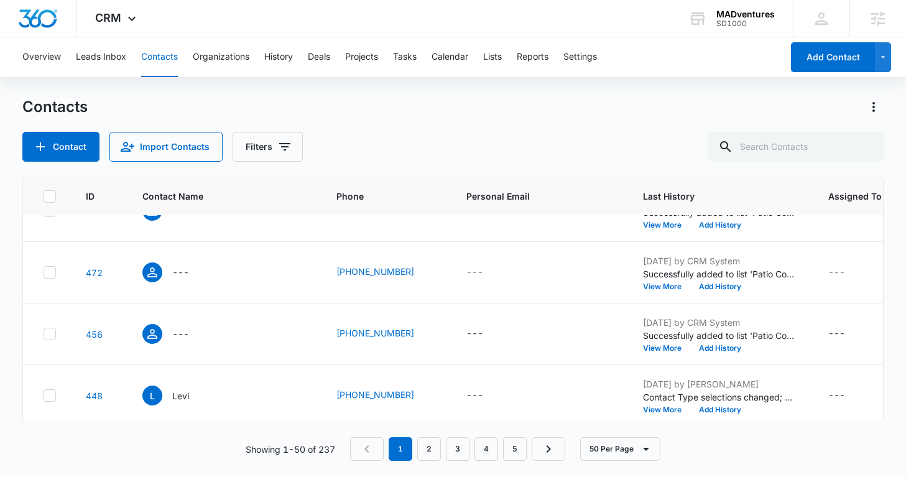
click at [360, 137] on div "Contact Import Contacts Filters" at bounding box center [452, 147] width 861 height 30
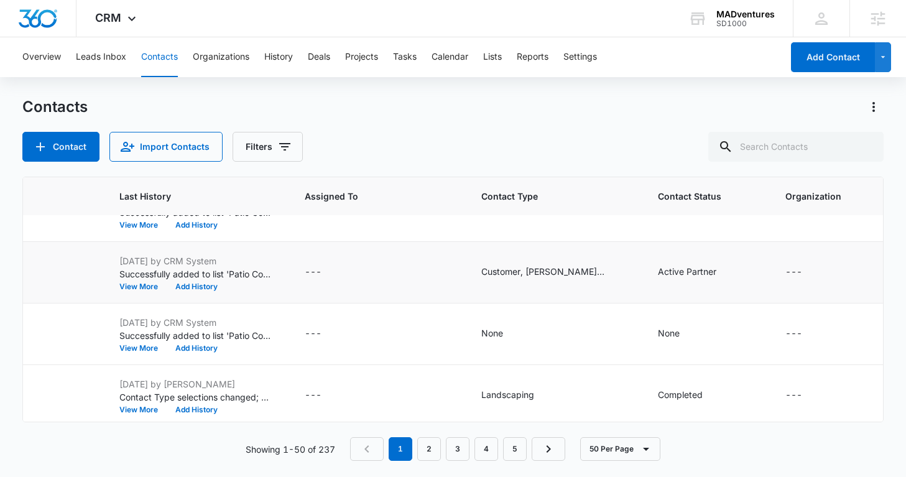
scroll to position [590, 536]
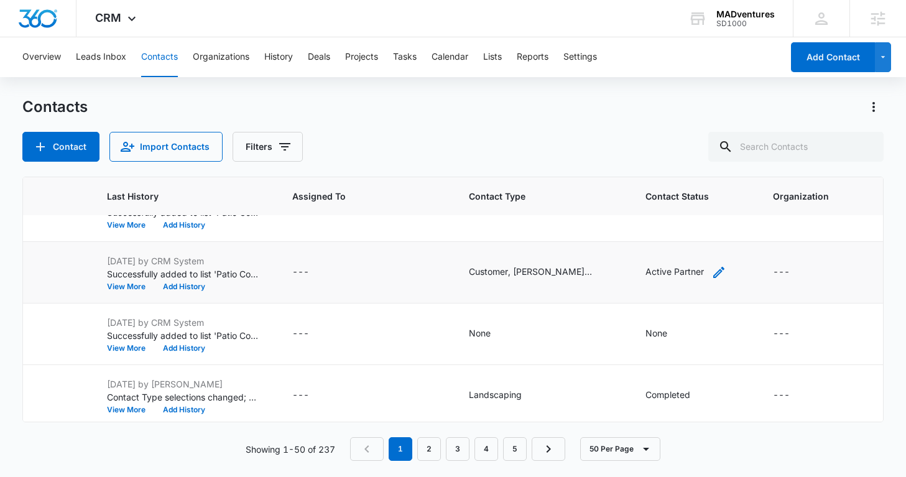
click at [669, 276] on div "Active Partner" at bounding box center [675, 271] width 58 height 13
click at [664, 191] on div "Active Partner" at bounding box center [656, 192] width 60 height 9
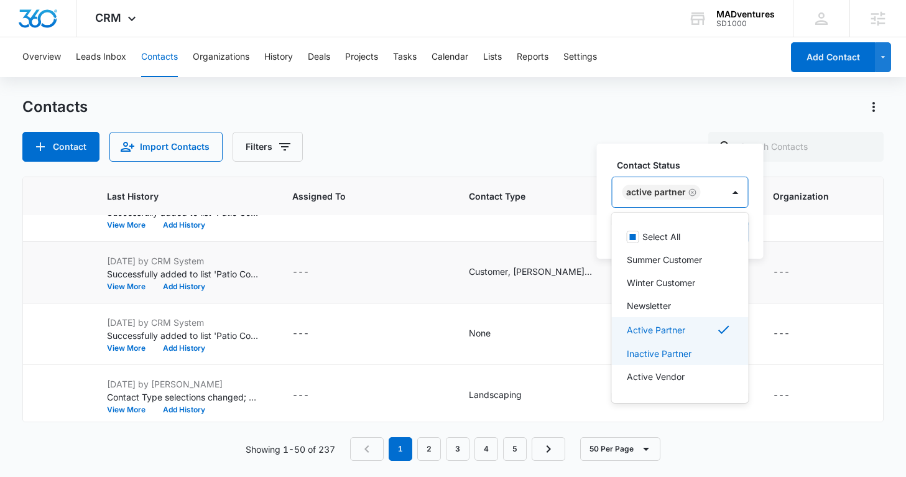
click at [685, 360] on p "Inactive Partner" at bounding box center [659, 353] width 65 height 13
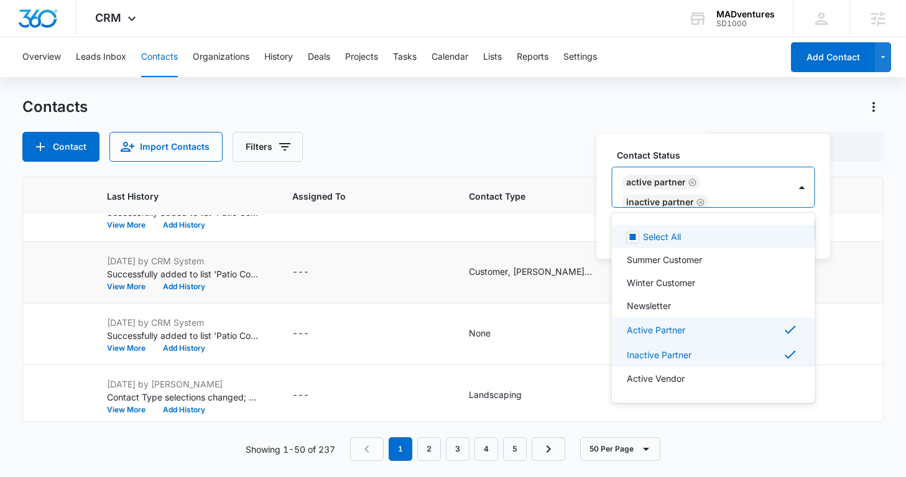
click at [692, 180] on icon "Remove Active Partner" at bounding box center [693, 182] width 9 height 9
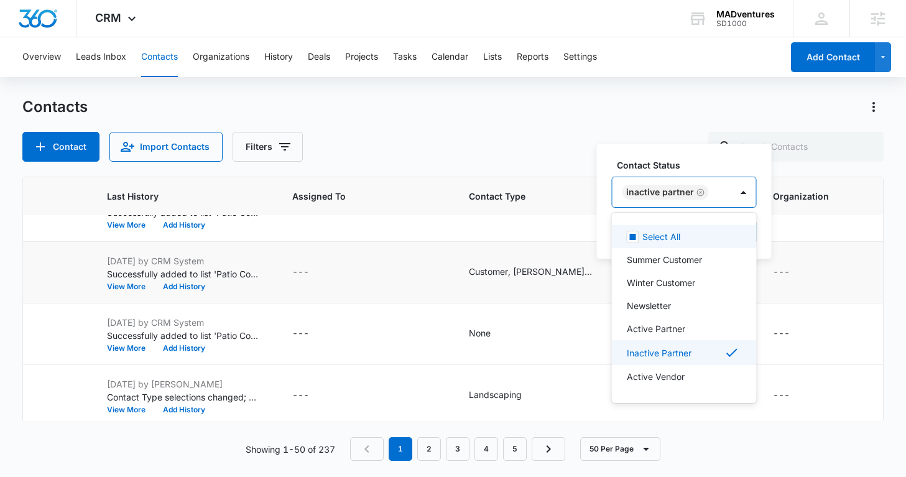
click at [759, 242] on div "Contact Status option Active Partner, deselected. Select All, 1 of 16. 16 resul…" at bounding box center [684, 201] width 175 height 115
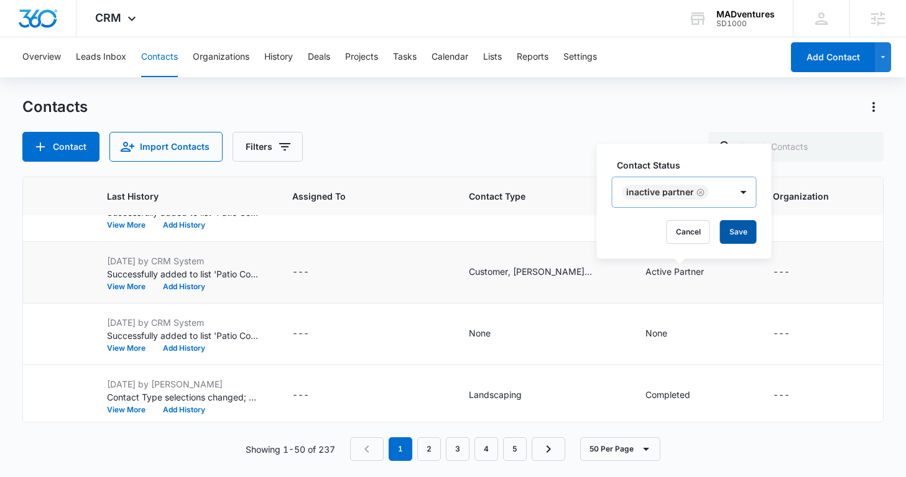
click at [739, 237] on button "Save" at bounding box center [738, 232] width 37 height 24
click at [572, 287] on td "Customer, Kevin's Customer, Payment Customer" at bounding box center [542, 273] width 177 height 62
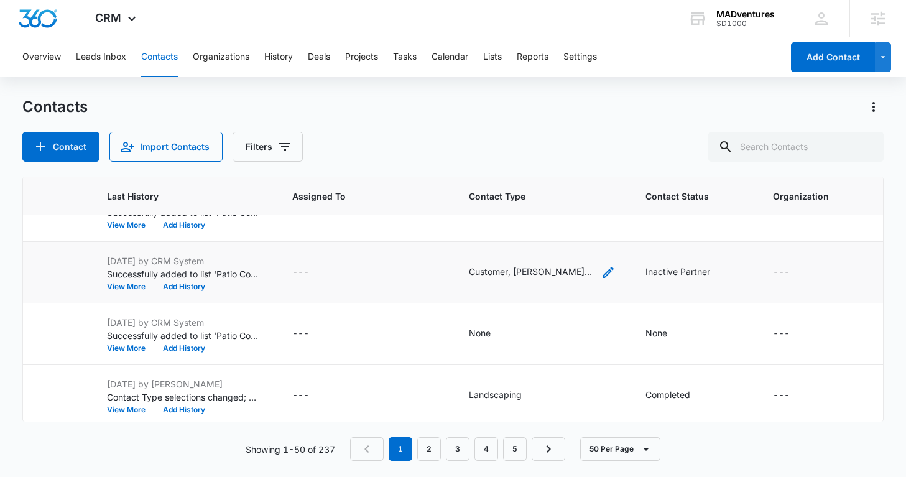
click at [567, 273] on div "Customer, Kevin's Customer, Payment Customer" at bounding box center [531, 271] width 124 height 13
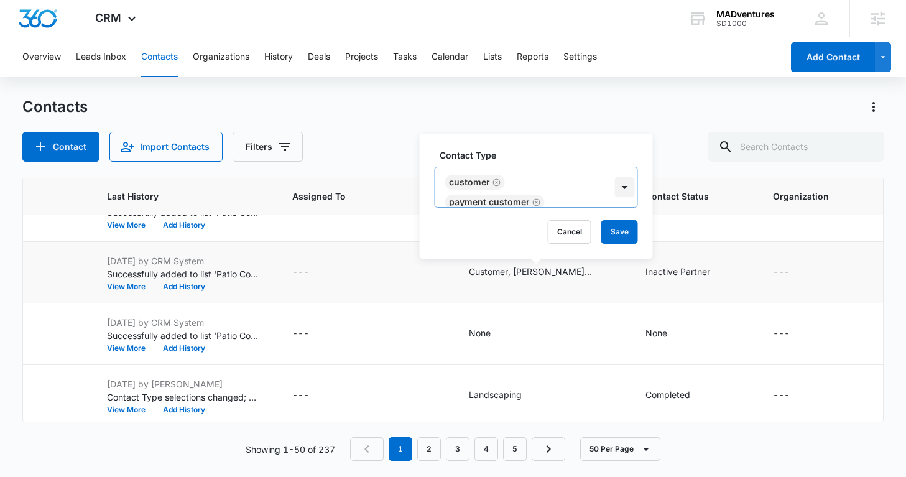
click at [625, 185] on div at bounding box center [625, 187] width 20 height 20
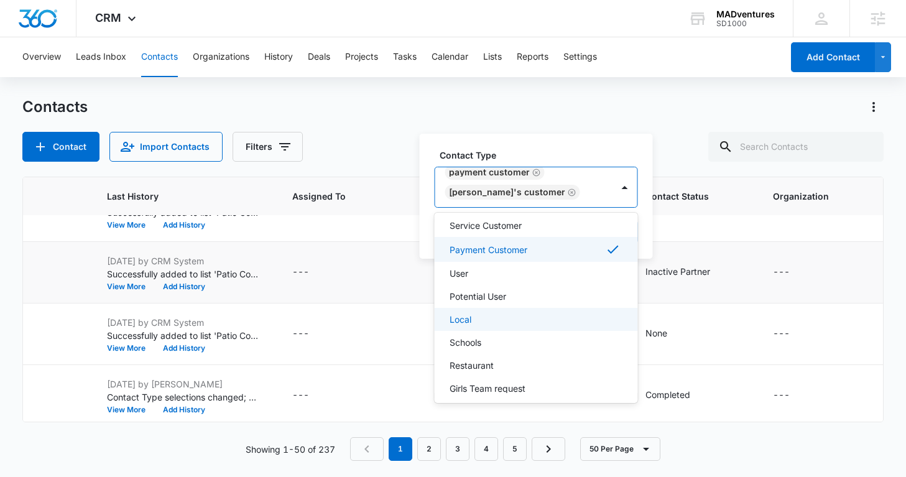
scroll to position [221, 0]
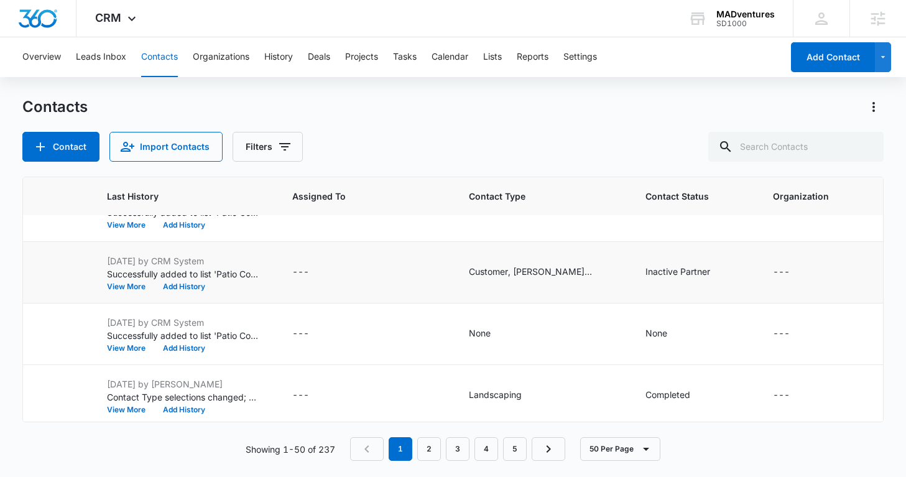
click at [363, 290] on td "---" at bounding box center [365, 273] width 177 height 62
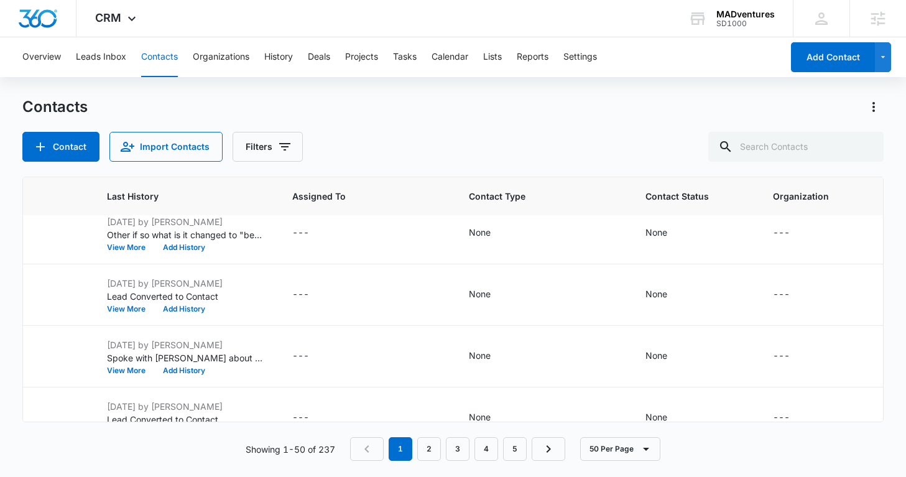
scroll to position [0, 536]
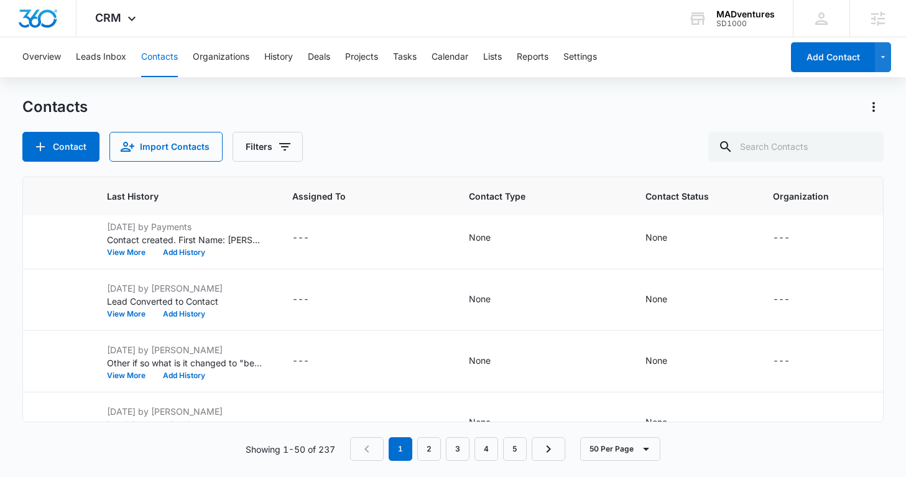
scroll to position [0, 536]
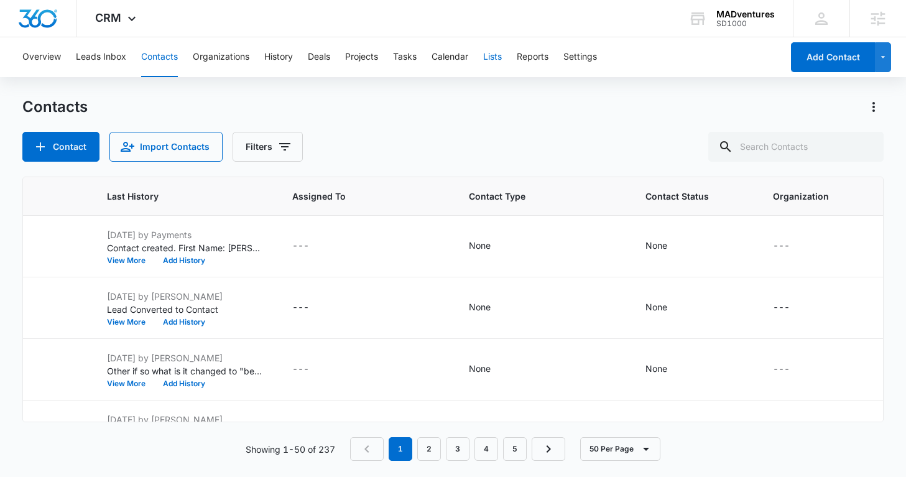
click at [495, 56] on button "Lists" at bounding box center [492, 57] width 19 height 40
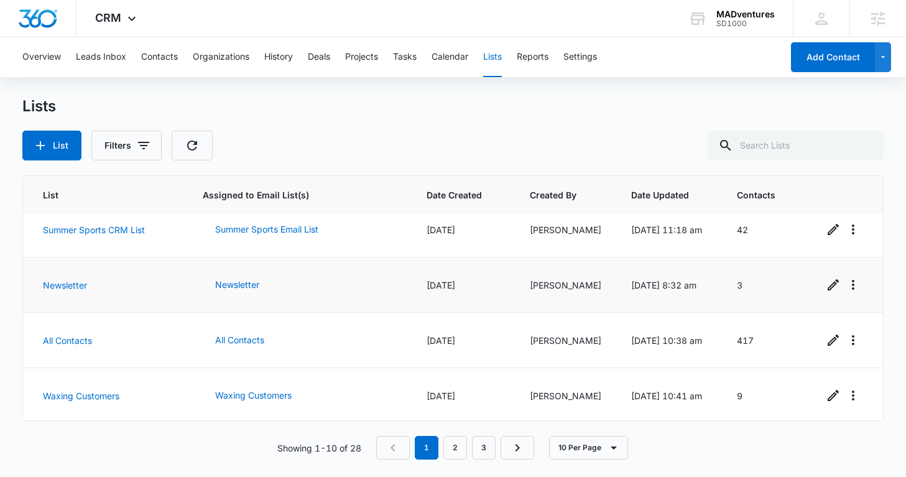
scroll to position [121, 0]
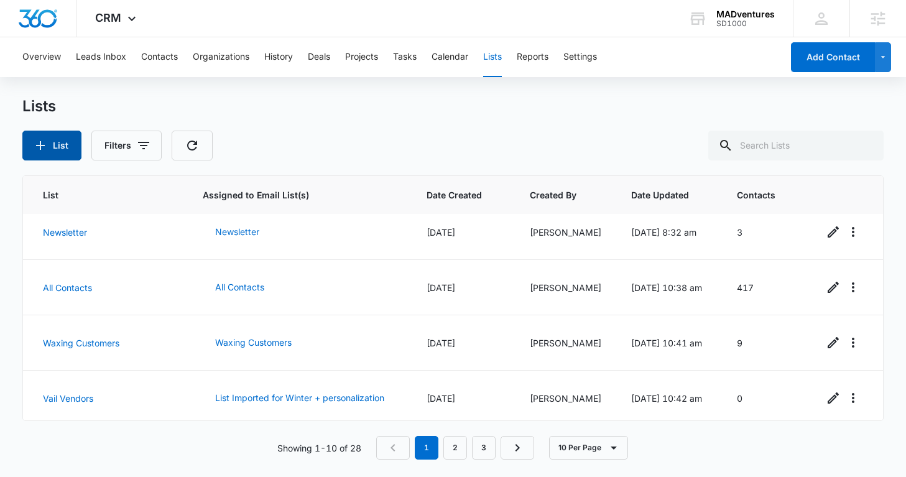
click at [62, 152] on button "List" at bounding box center [51, 146] width 59 height 30
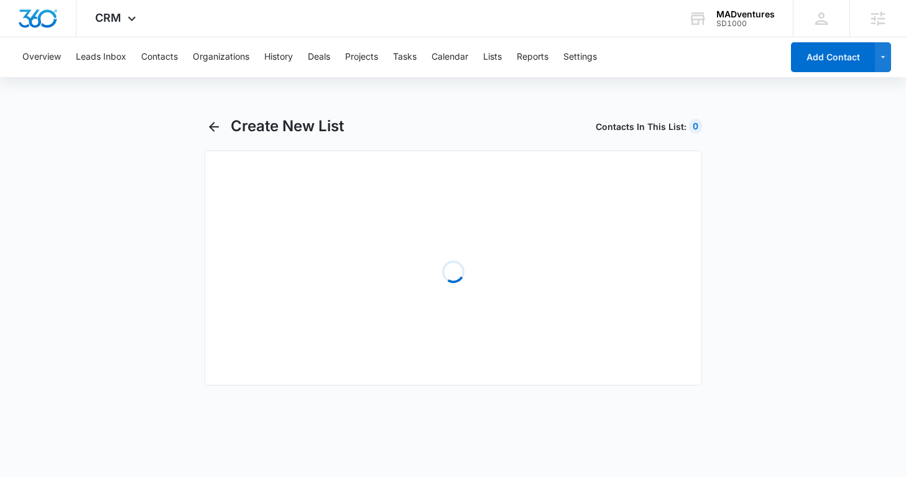
select select "31"
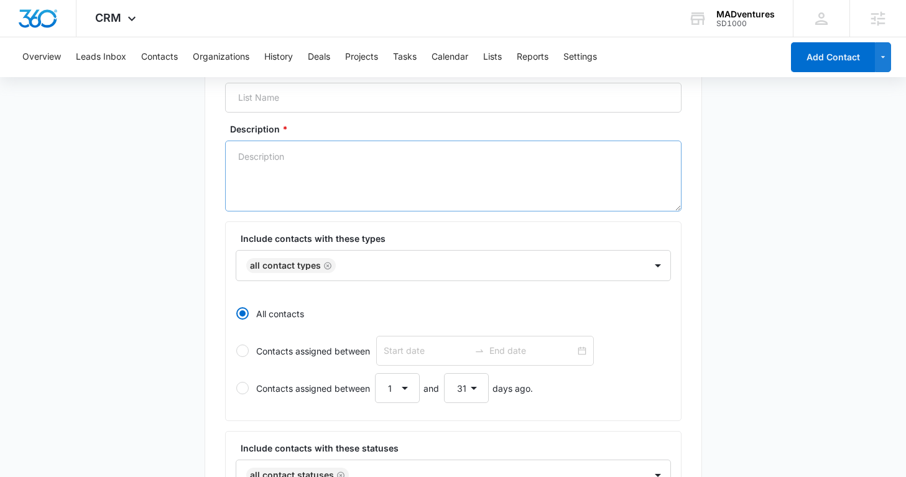
scroll to position [116, 0]
click at [327, 262] on icon "Remove All Contact Types" at bounding box center [327, 263] width 9 height 9
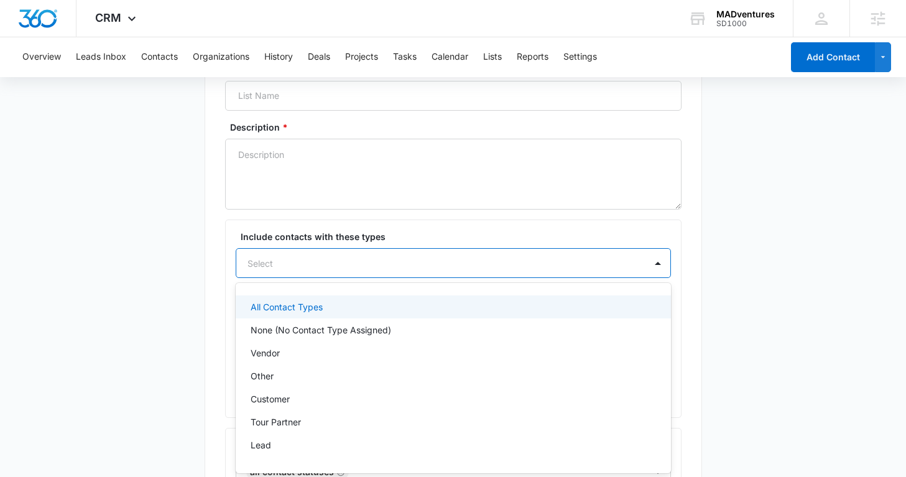
click at [322, 267] on div at bounding box center [439, 264] width 382 height 16
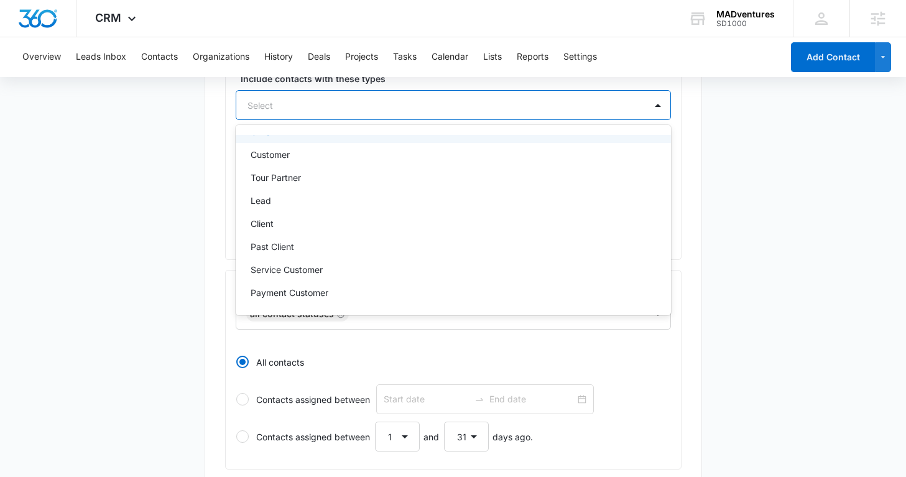
scroll to position [91, 0]
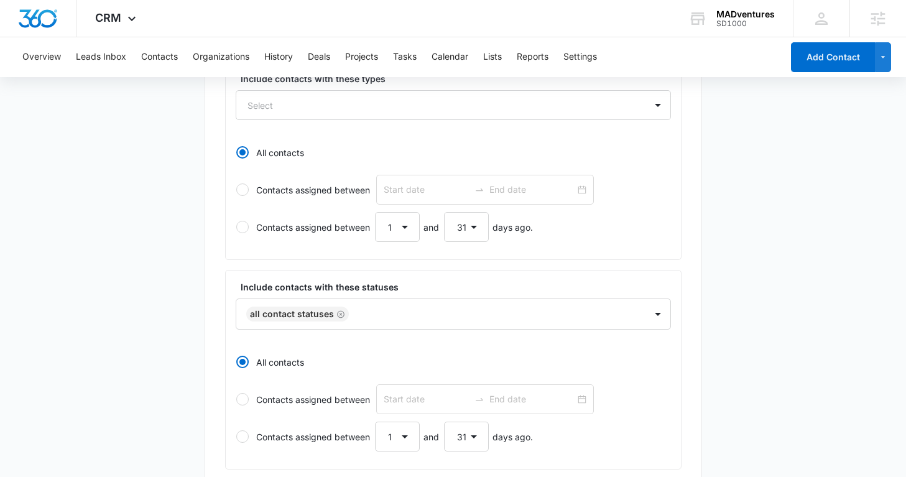
click at [183, 187] on main "Create New List Contacts In This List : 411 List Name * Description * Include c…" at bounding box center [453, 272] width 906 height 858
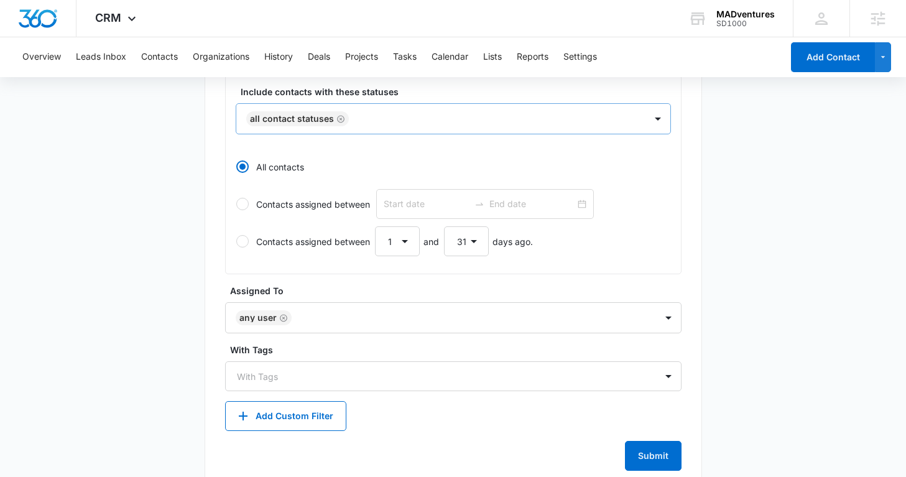
scroll to position [498, 0]
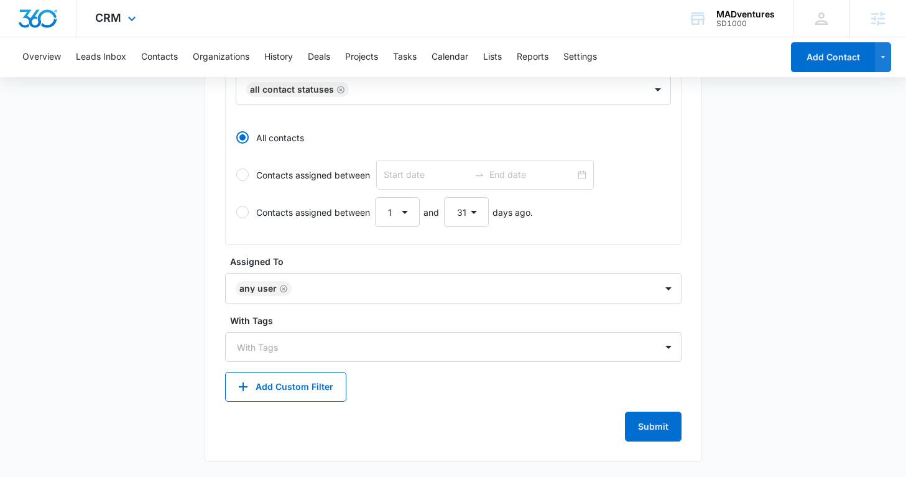
click at [121, 25] on div "CRM Apps Reputation Websites Forms CRM Email Social Shop Content Ads Intelligen…" at bounding box center [117, 18] width 81 height 37
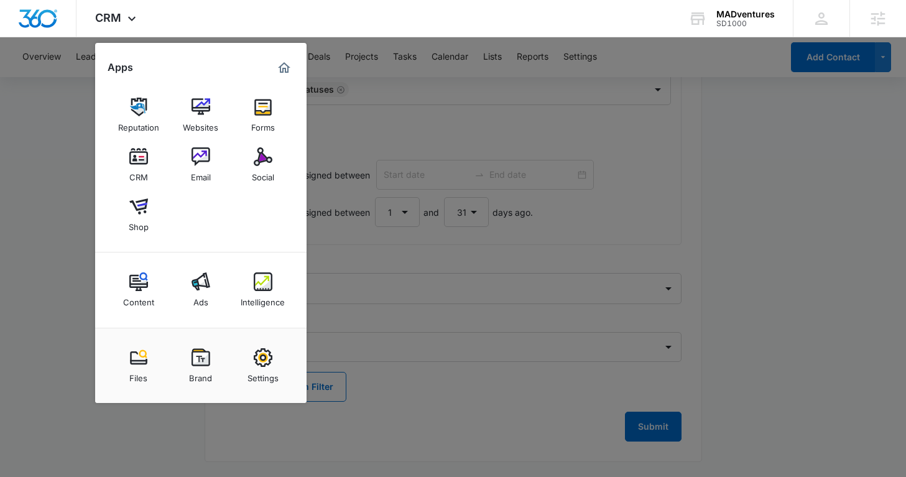
click at [483, 50] on div at bounding box center [453, 238] width 906 height 477
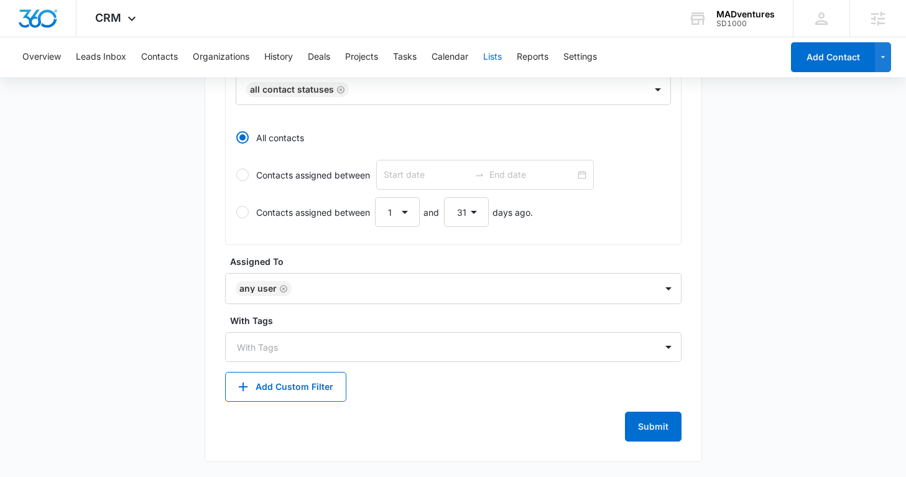
click at [496, 57] on button "Lists" at bounding box center [492, 57] width 19 height 40
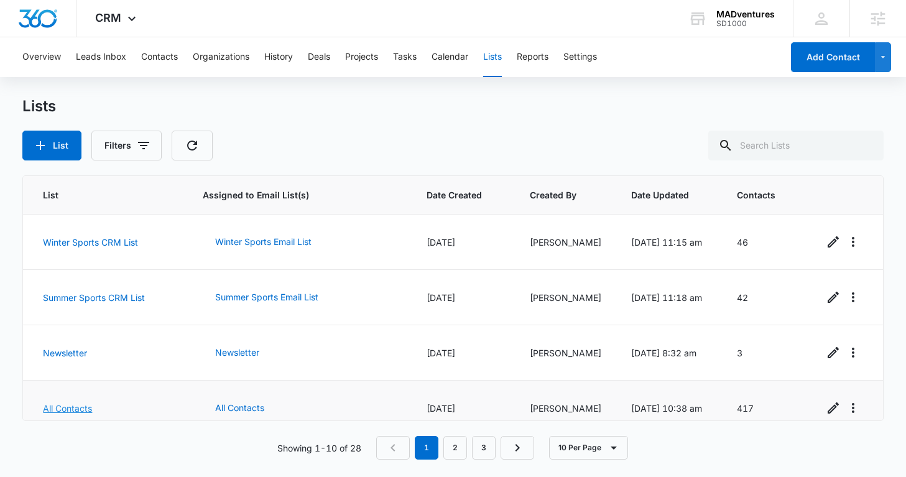
click at [83, 406] on link "All Contacts" at bounding box center [67, 408] width 49 height 11
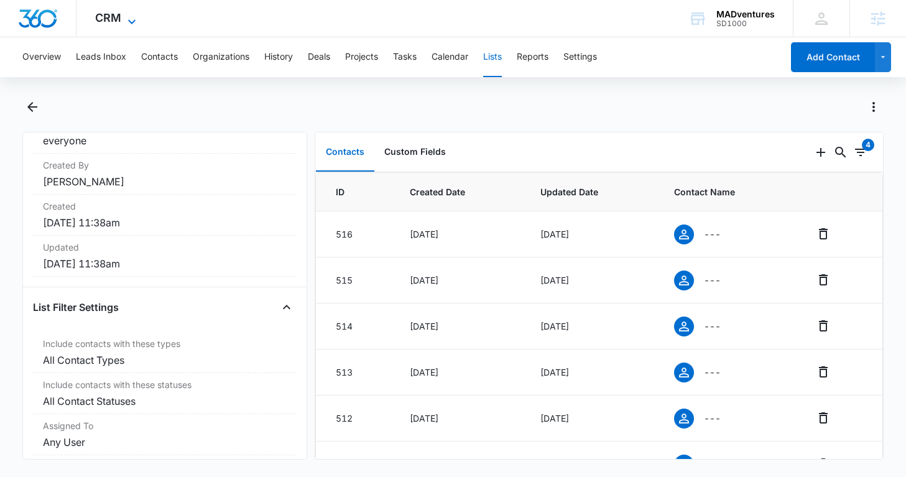
click at [114, 16] on span "CRM" at bounding box center [108, 17] width 26 height 13
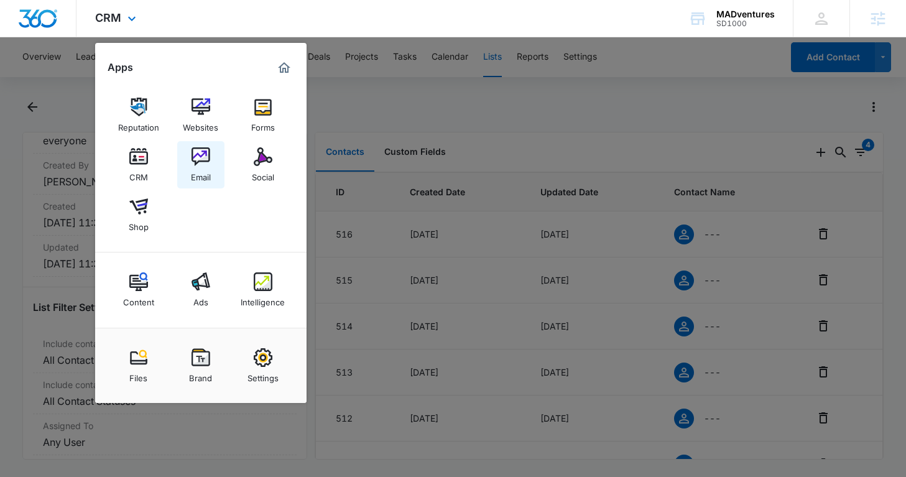
click at [190, 164] on link "Email" at bounding box center [200, 164] width 47 height 47
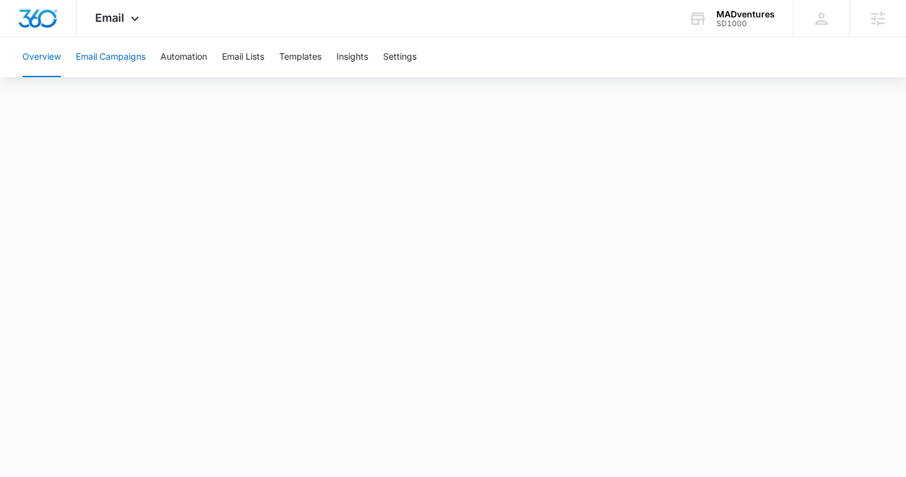
click at [92, 68] on button "Email Campaigns" at bounding box center [111, 57] width 70 height 40
click at [353, 57] on button "Insights" at bounding box center [353, 57] width 32 height 40
click at [179, 60] on button "Automation" at bounding box center [183, 57] width 47 height 40
click at [712, 21] on div "MADventures SD1000 Your Accounts View All" at bounding box center [731, 18] width 123 height 37
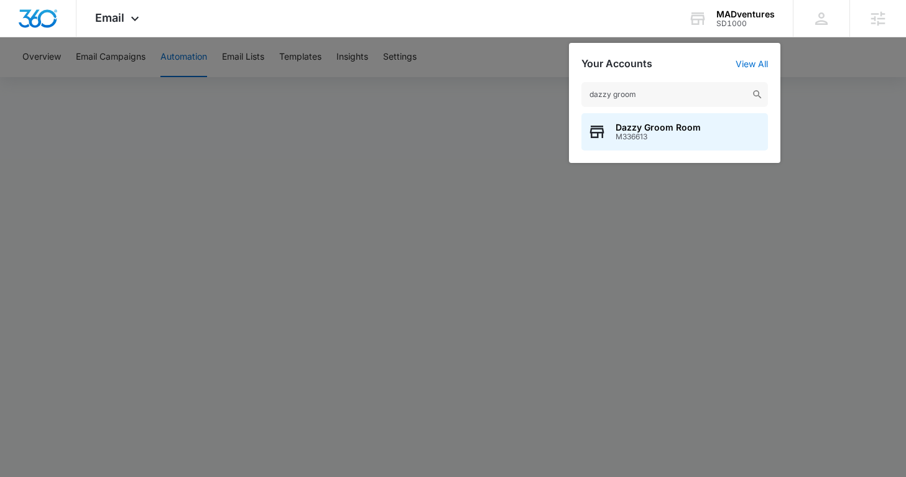
type input "dazzy groom"
click at [638, 133] on span "M336613" at bounding box center [658, 136] width 85 height 9
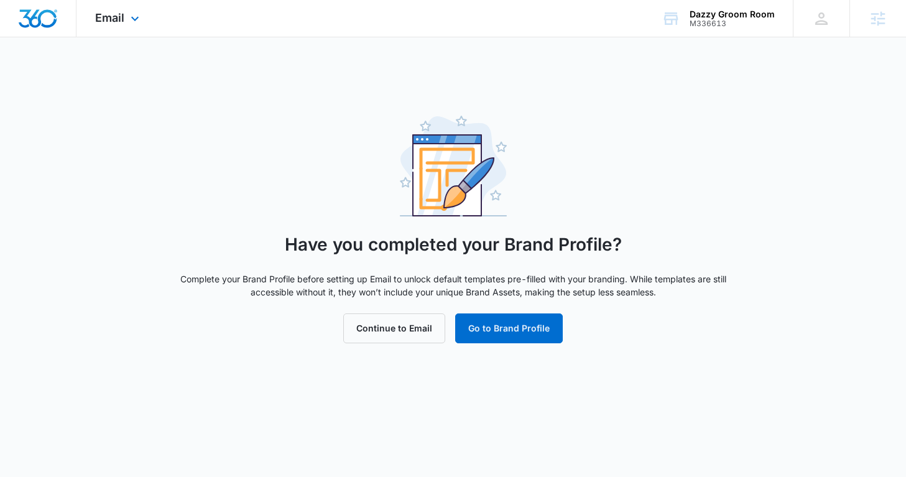
click at [148, 24] on div "Email Apps Reputation Websites Forms CRM Email Social Shop Content Ads Intellig…" at bounding box center [119, 18] width 85 height 37
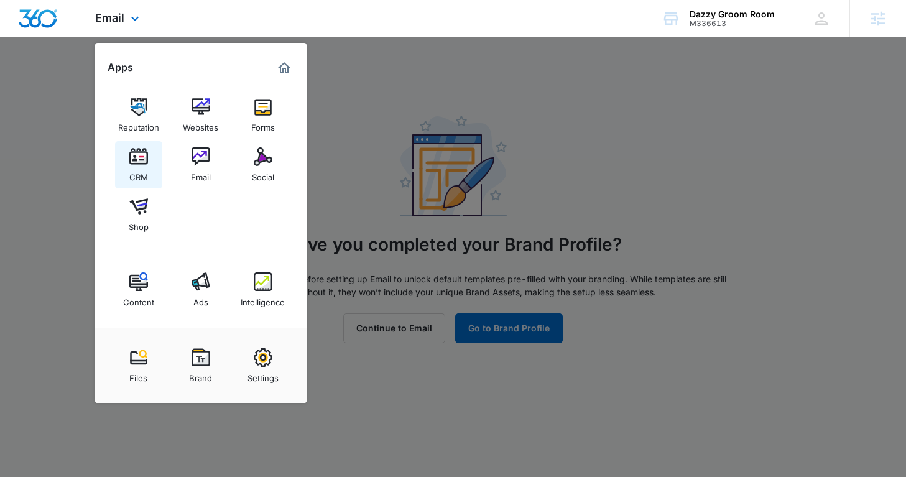
click at [141, 171] on div "CRM" at bounding box center [138, 174] width 19 height 16
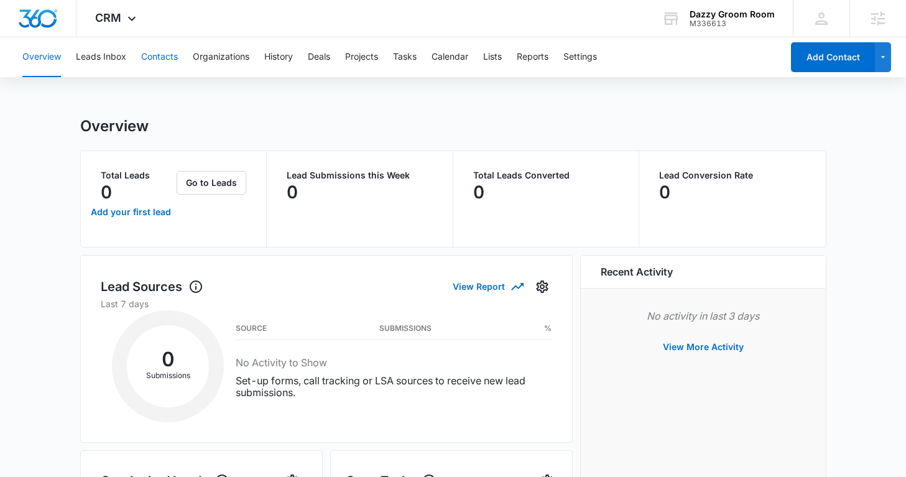
click at [155, 63] on button "Contacts" at bounding box center [159, 57] width 37 height 40
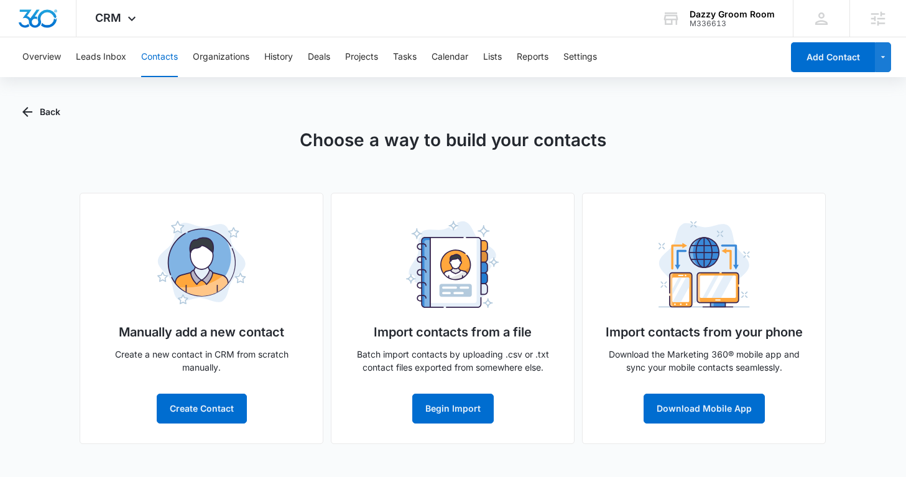
click at [65, 106] on div "Back Choose a way to build your contacts Manually add a new contact Create a ne…" at bounding box center [452, 278] width 861 height 362
click at [54, 106] on button "Back" at bounding box center [41, 112] width 38 height 30
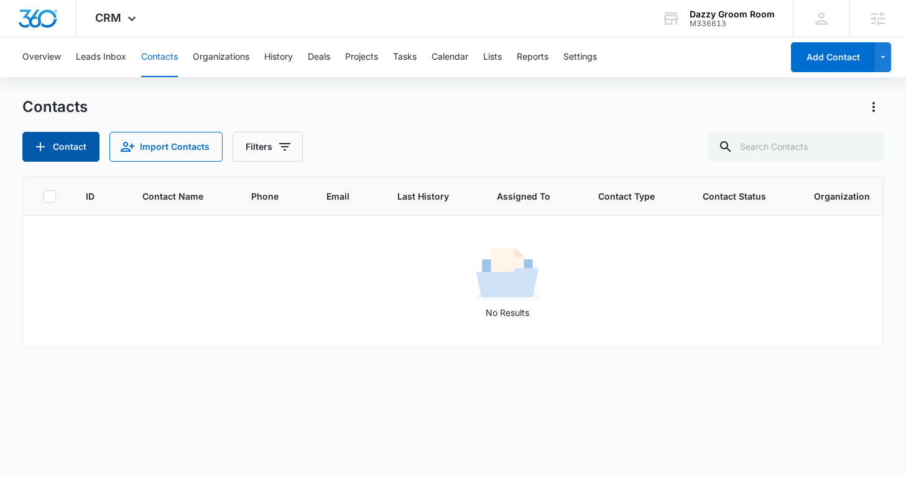
click at [67, 158] on button "Contact" at bounding box center [60, 147] width 77 height 30
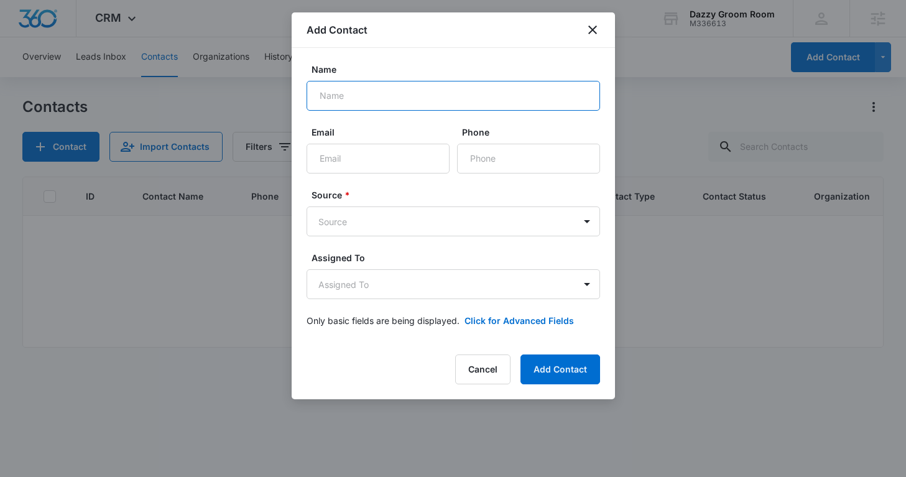
click at [318, 106] on input "Name" at bounding box center [454, 96] width 294 height 30
type input "test"
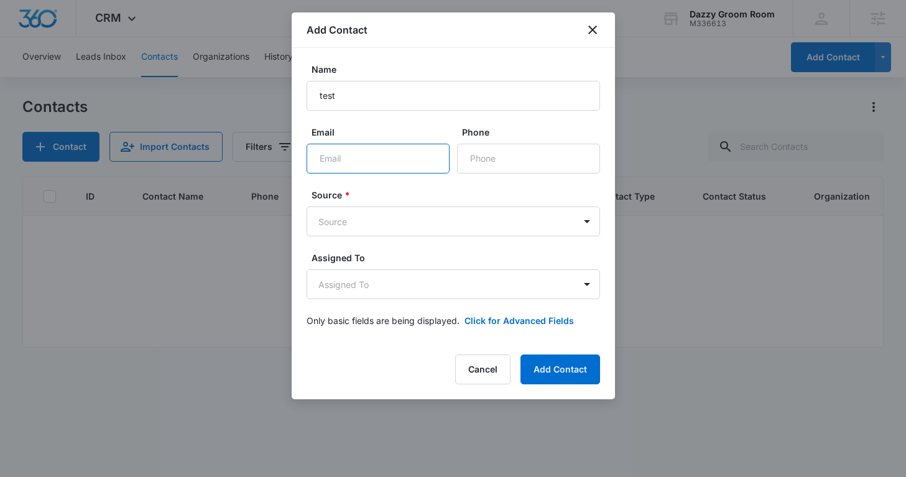
click at [363, 163] on input "Email" at bounding box center [378, 159] width 143 height 30
type input "[EMAIL_ADDRESS][DOMAIN_NAME]"
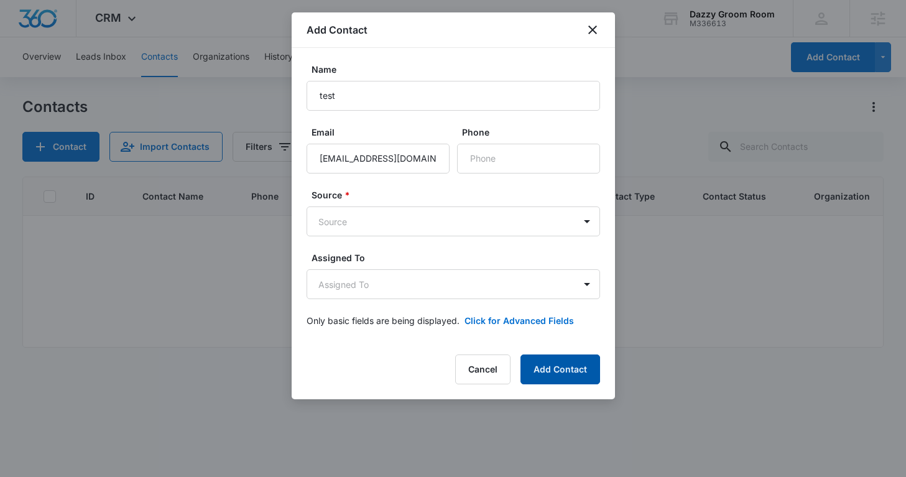
click at [565, 383] on button "Add Contact" at bounding box center [561, 370] width 80 height 30
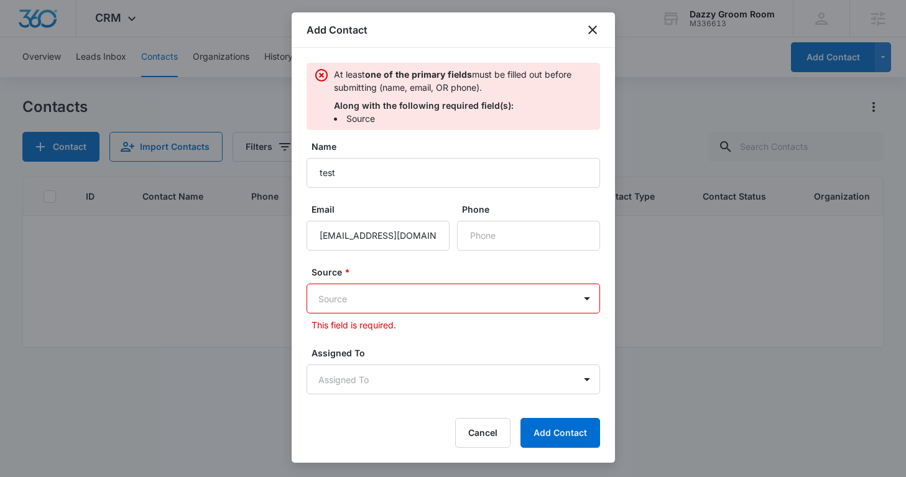
click at [430, 282] on div "Source * Source This field is required." at bounding box center [454, 299] width 294 height 66
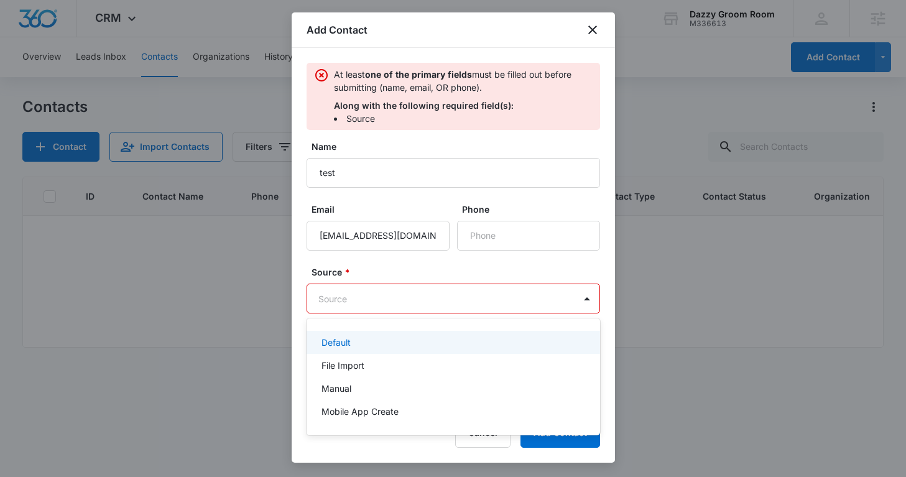
click at [425, 297] on body "CRM Apps Reputation Websites Forms CRM Email Social Shop Content Ads Intelligen…" at bounding box center [453, 238] width 906 height 477
click at [406, 350] on div "Default" at bounding box center [454, 342] width 294 height 23
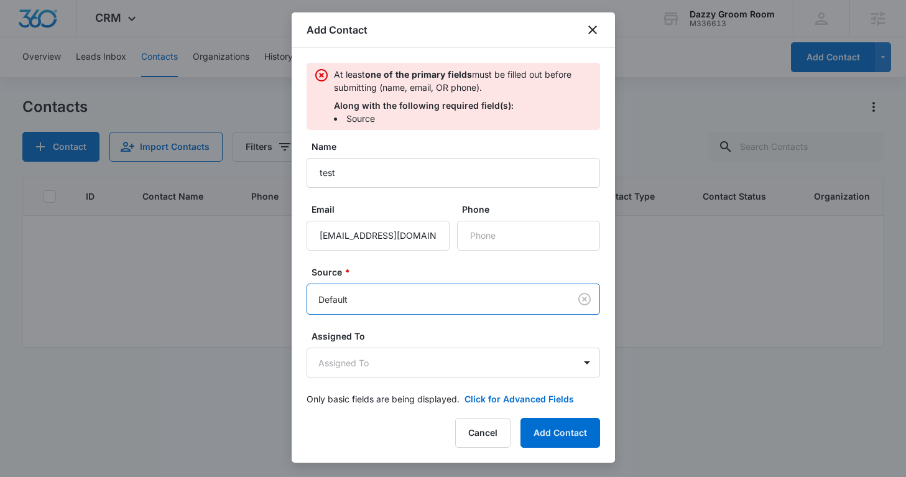
scroll to position [15, 0]
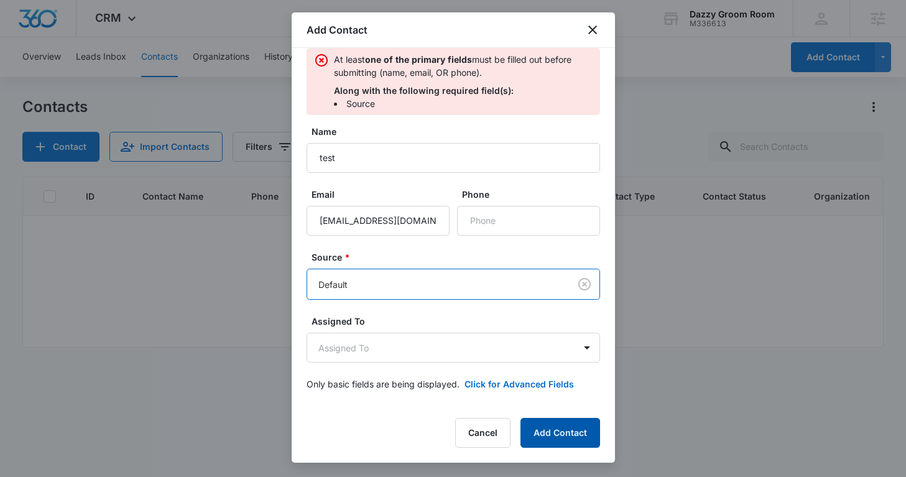
click at [539, 427] on button "Add Contact" at bounding box center [561, 433] width 80 height 30
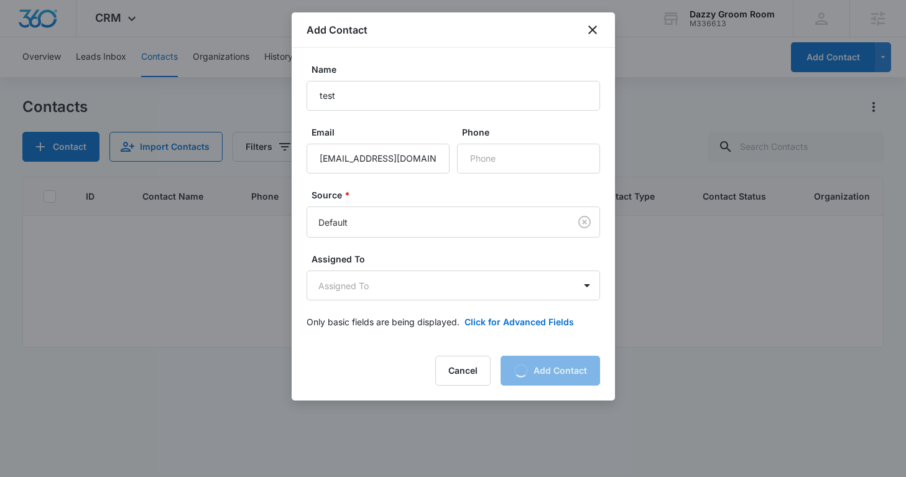
scroll to position [0, 0]
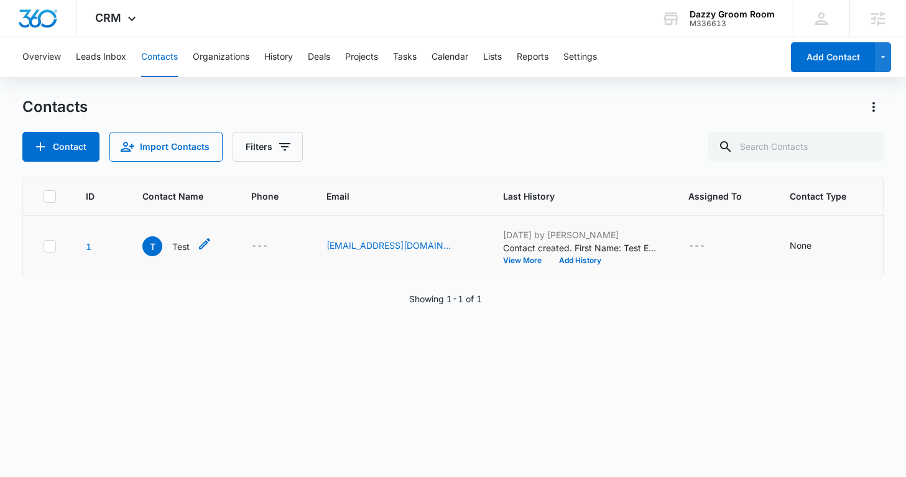
click at [182, 252] on p "Test" at bounding box center [180, 246] width 17 height 13
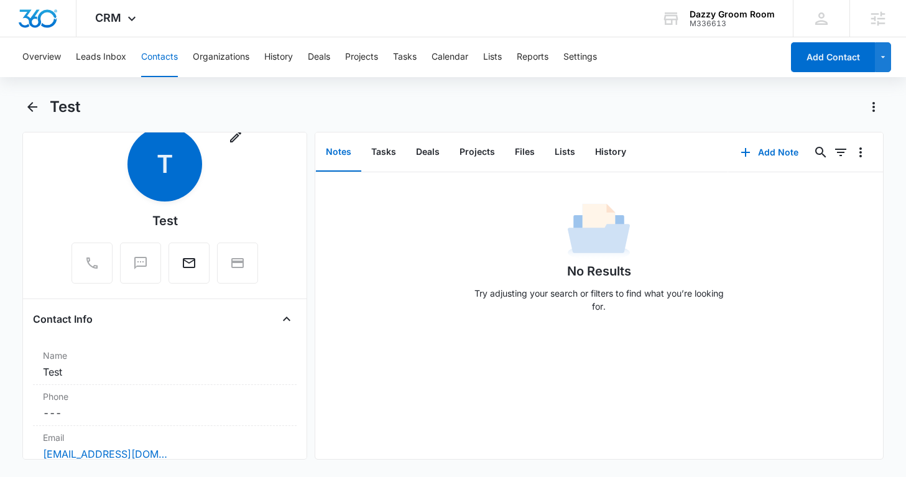
scroll to position [1275, 0]
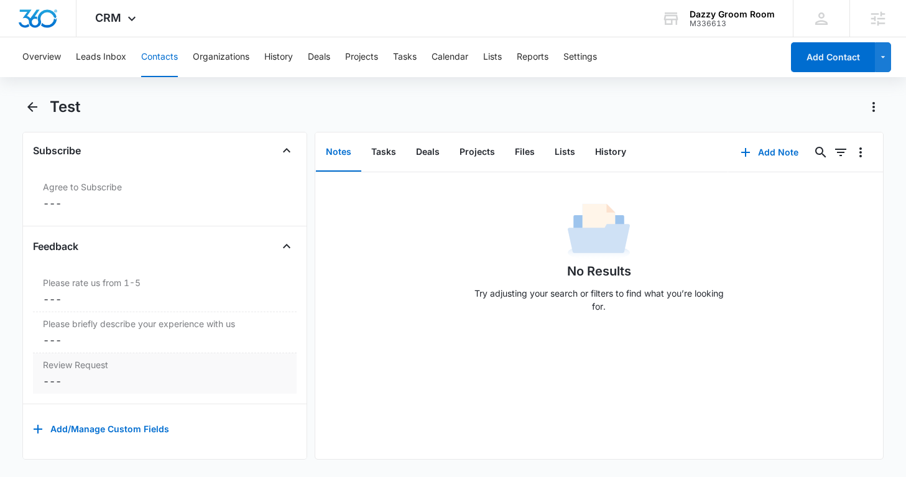
click at [97, 378] on dd "Cancel Save Changes ---" at bounding box center [164, 381] width 243 height 15
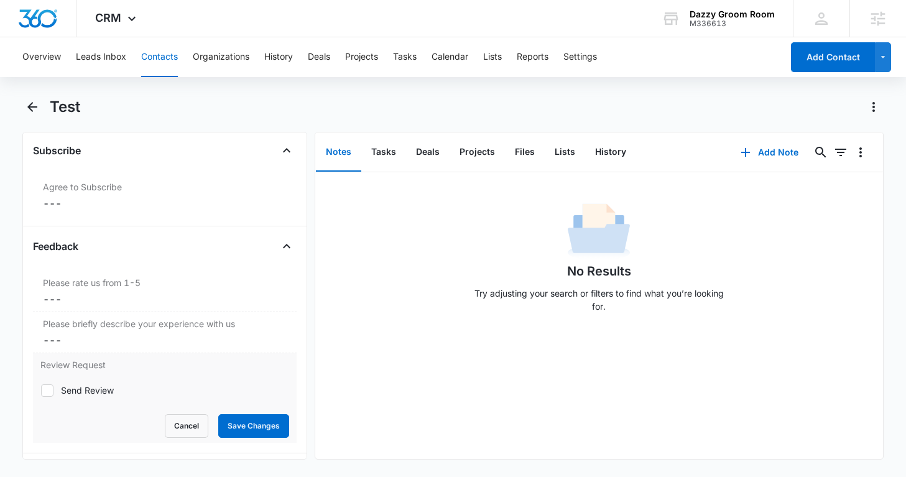
click at [89, 389] on div "Send Review" at bounding box center [87, 390] width 53 height 13
click at [41, 390] on input "Send Review" at bounding box center [40, 390] width 1 height 1
checkbox input "true"
click at [185, 419] on button "Cancel" at bounding box center [187, 426] width 44 height 24
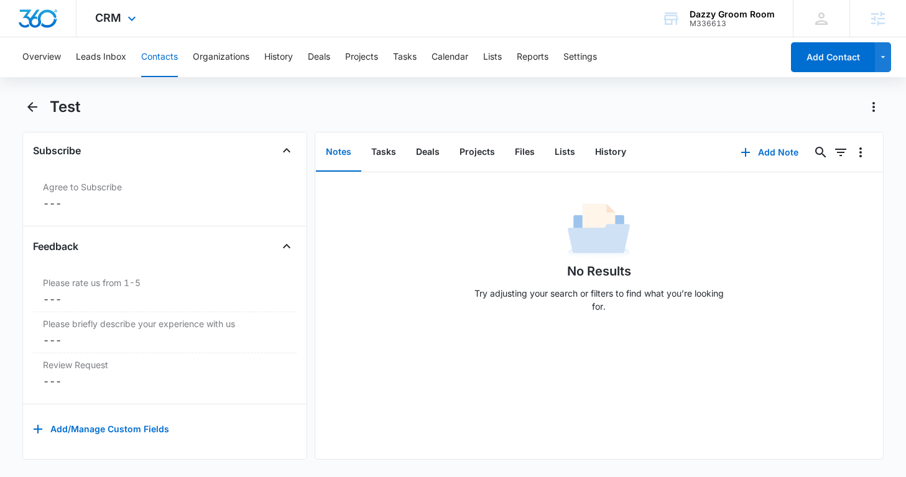
click at [42, 22] on img "Dashboard" at bounding box center [38, 18] width 40 height 19
